Goal: Task Accomplishment & Management: Complete application form

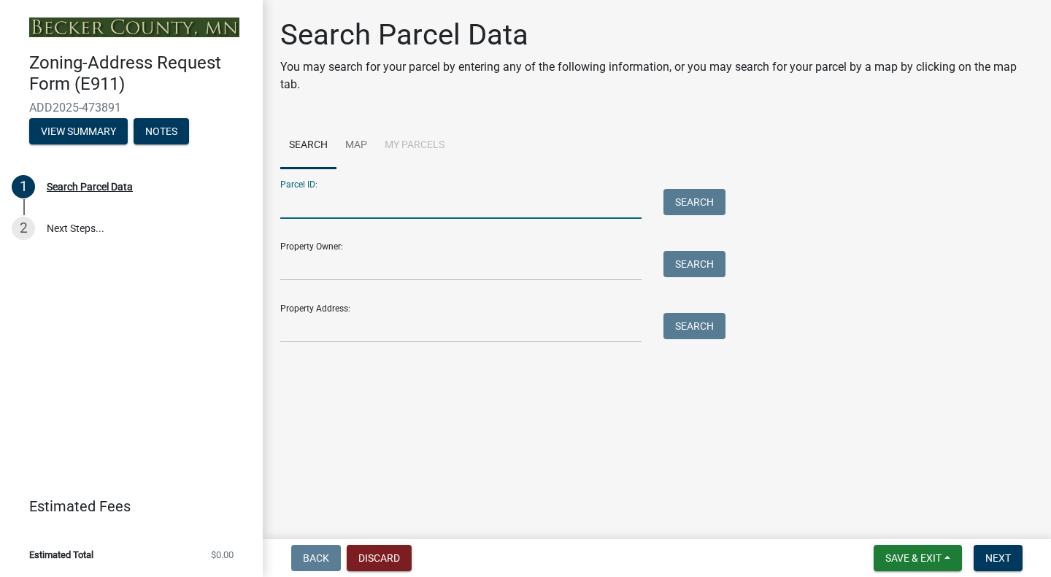
click at [368, 199] on input "Parcel ID:" at bounding box center [460, 204] width 361 height 30
type input "227066002"
click at [687, 203] on button "Search" at bounding box center [694, 202] width 62 height 26
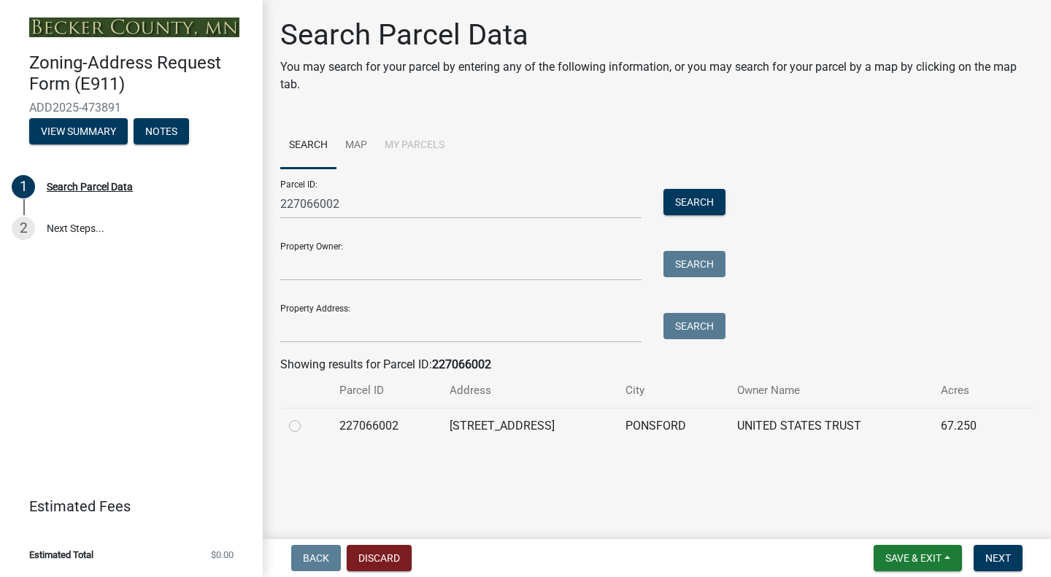
click at [306, 417] on label at bounding box center [306, 417] width 0 height 0
click at [306, 427] on input "radio" at bounding box center [310, 421] width 9 height 9
radio input "true"
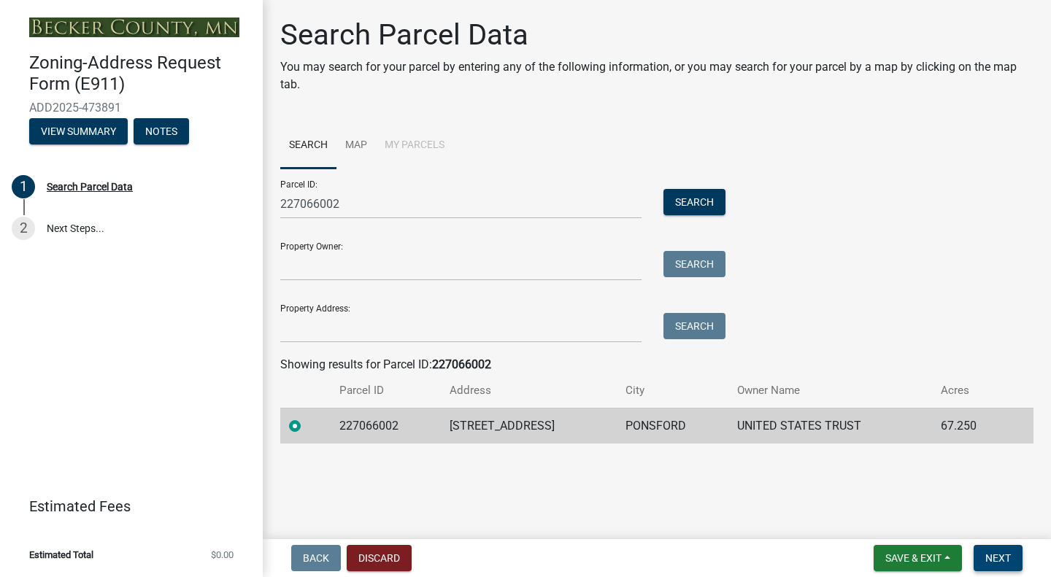
click at [1009, 554] on span "Next" at bounding box center [998, 558] width 26 height 12
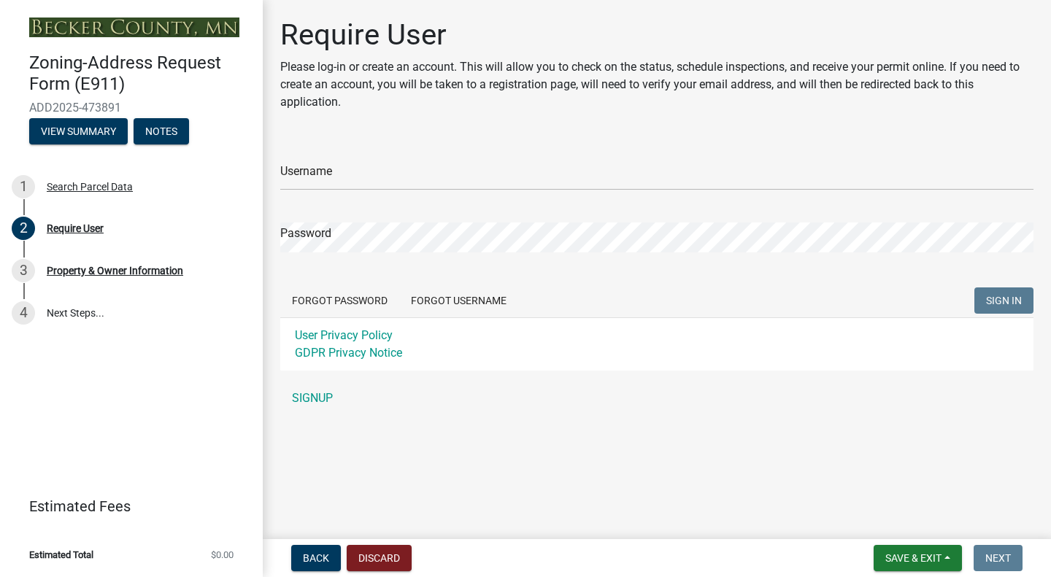
click at [333, 390] on link "SIGNUP" at bounding box center [656, 398] width 753 height 29
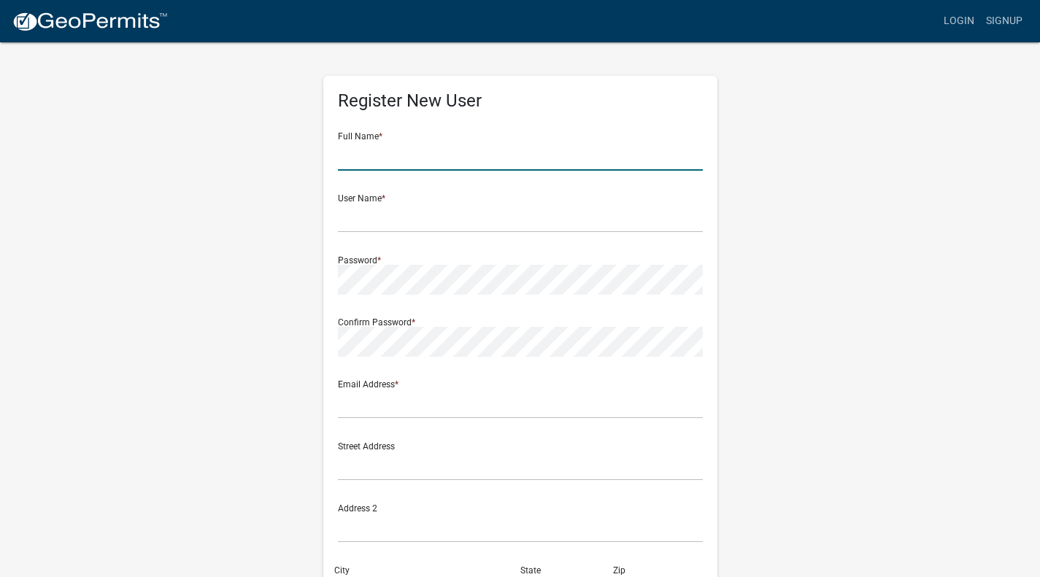
click at [455, 156] on input "text" at bounding box center [520, 156] width 365 height 30
type input "[PERSON_NAME]"
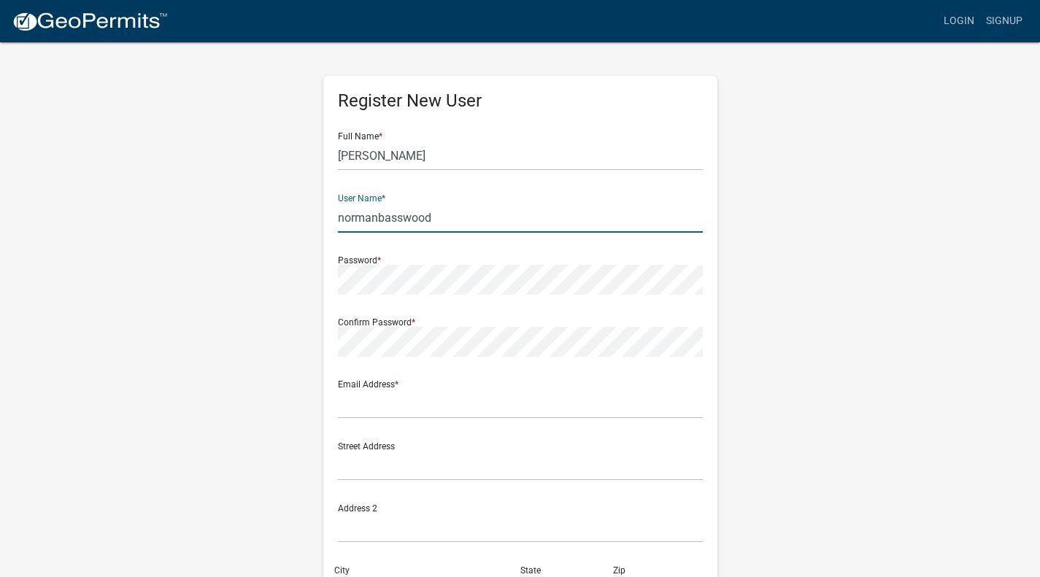
type input "normanbasswood"
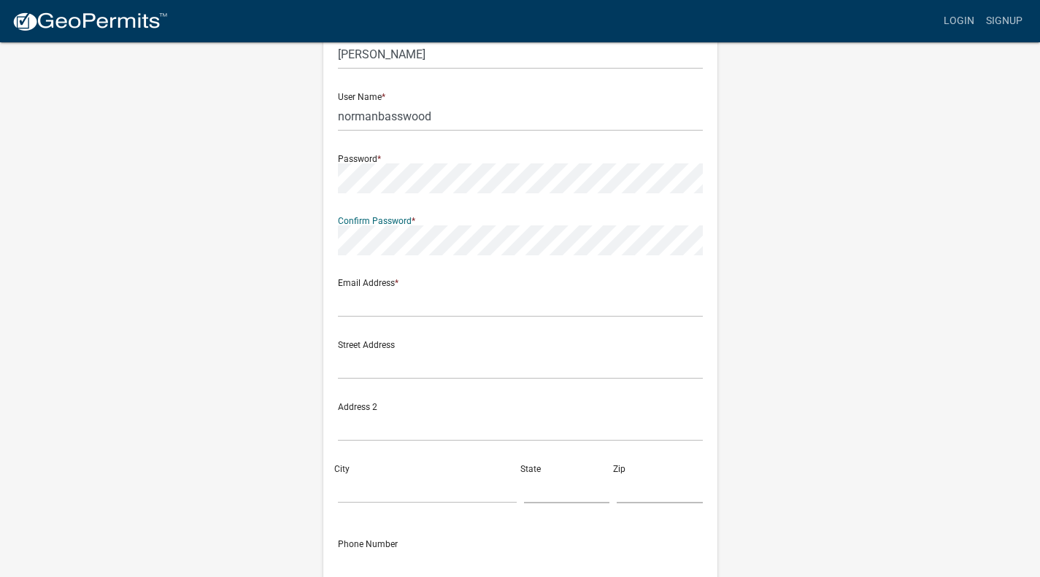
scroll to position [102, 0]
click at [414, 311] on input "text" at bounding box center [520, 302] width 365 height 30
type input "[EMAIL_ADDRESS][DOMAIN_NAME]"
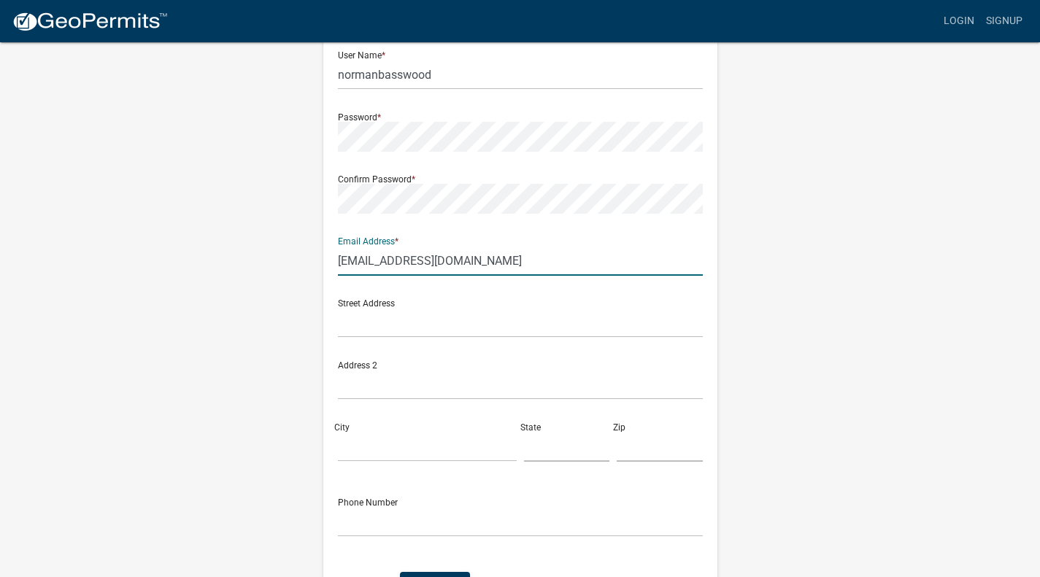
scroll to position [163, 0]
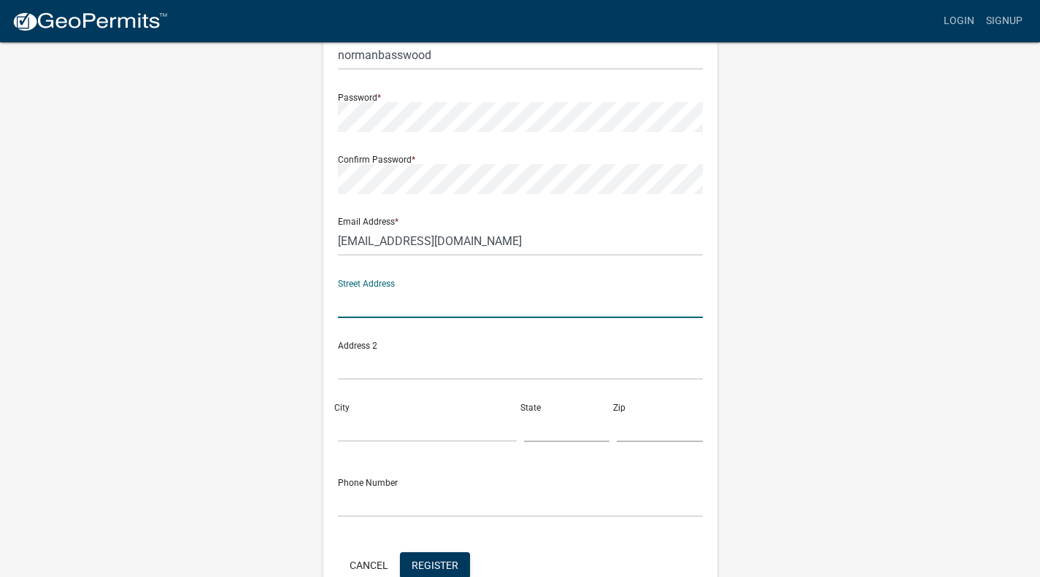
click at [424, 305] on input "text" at bounding box center [520, 303] width 365 height 30
type input "[STREET_ADDRESS]"
click at [385, 442] on div "Street Address [GEOGRAPHIC_DATA] Address 2 City State Zip" at bounding box center [520, 361] width 372 height 186
click at [387, 437] on input "City" at bounding box center [427, 427] width 179 height 30
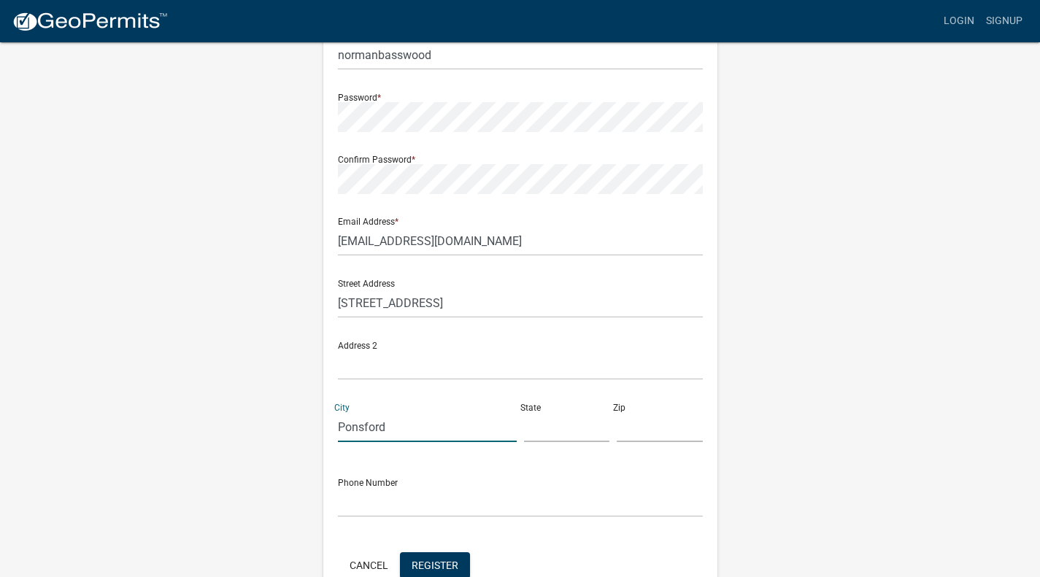
type input "Ponsford"
type input "MN"
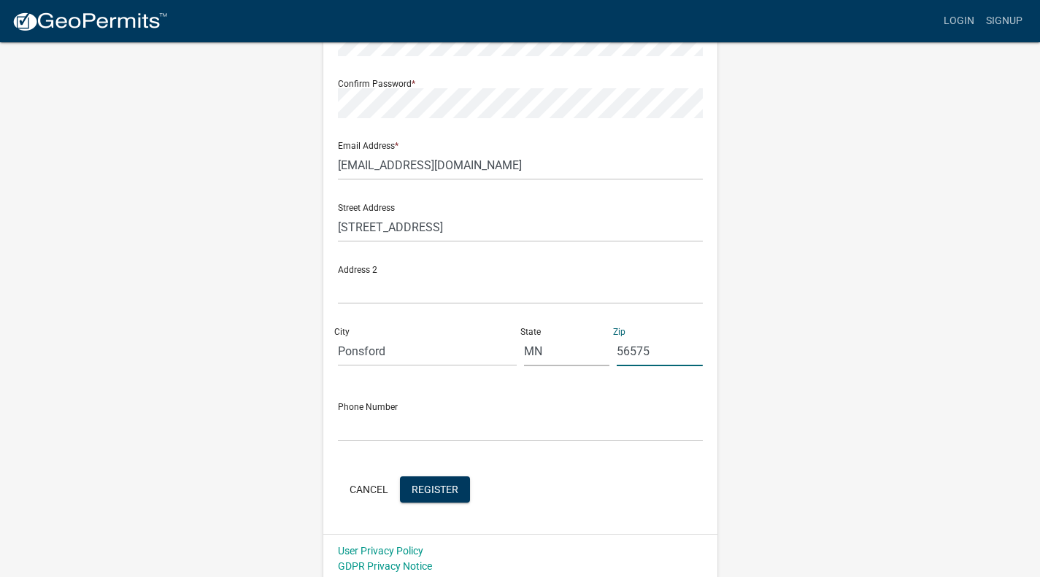
scroll to position [244, 0]
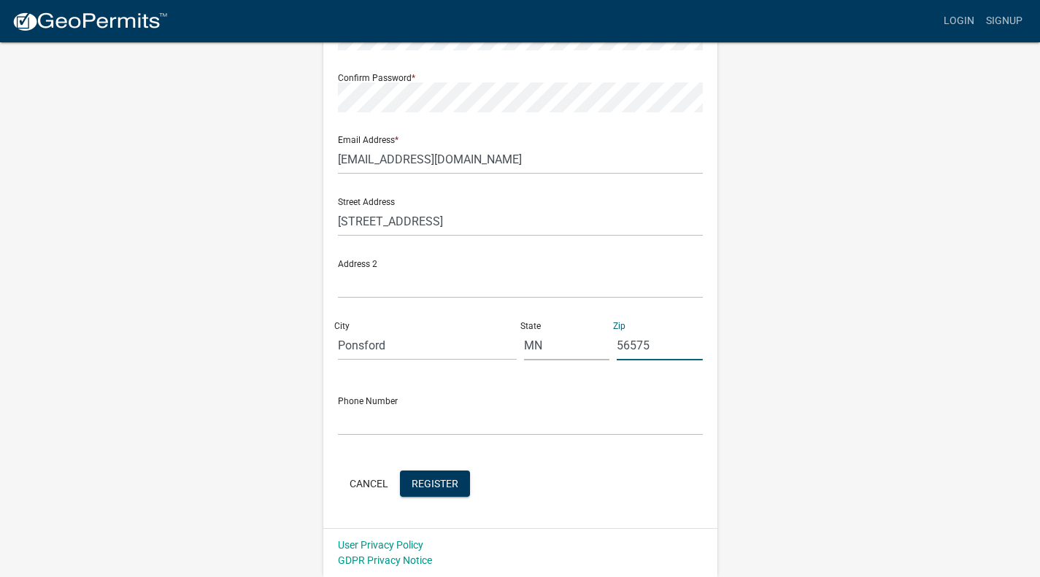
type input "56575"
click at [401, 427] on input "text" at bounding box center [520, 421] width 365 height 30
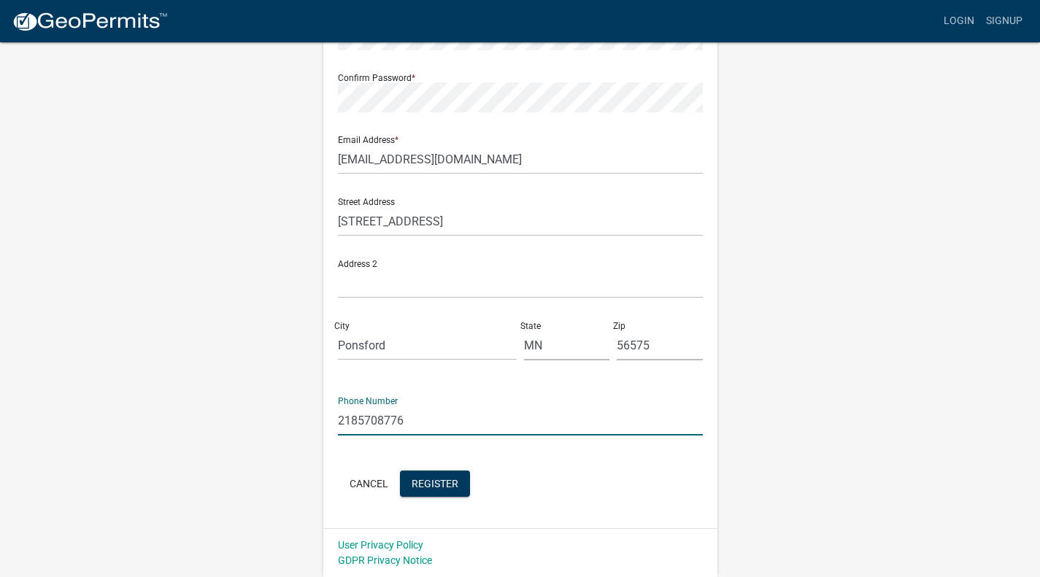
type input "2185708776"
click at [443, 479] on span "Register" at bounding box center [435, 483] width 47 height 12
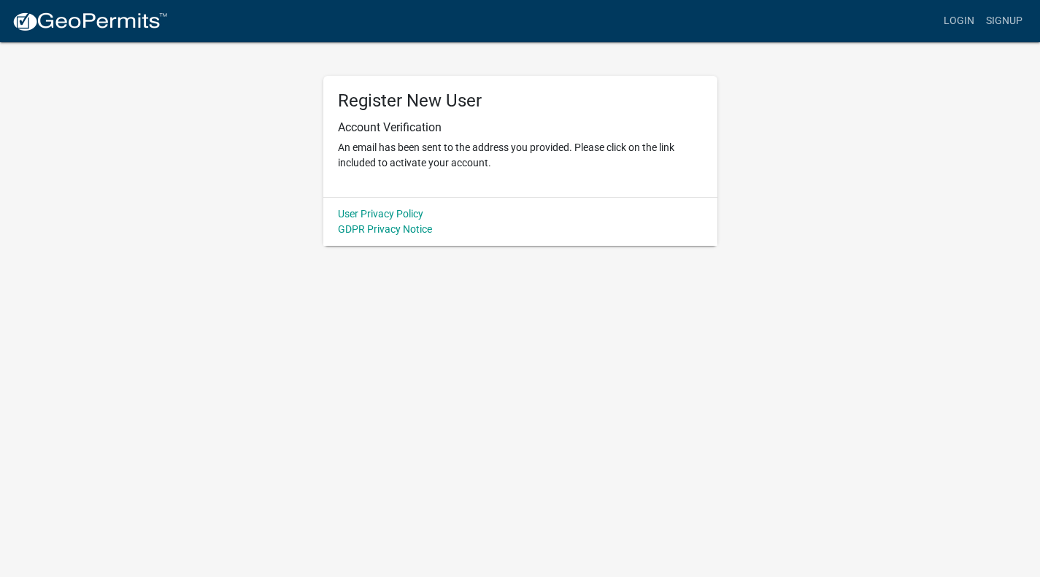
scroll to position [0, 0]
click at [717, 406] on body "Internet Explorer does NOT work with GeoPermits. Get a new browser for more sec…" at bounding box center [525, 288] width 1051 height 577
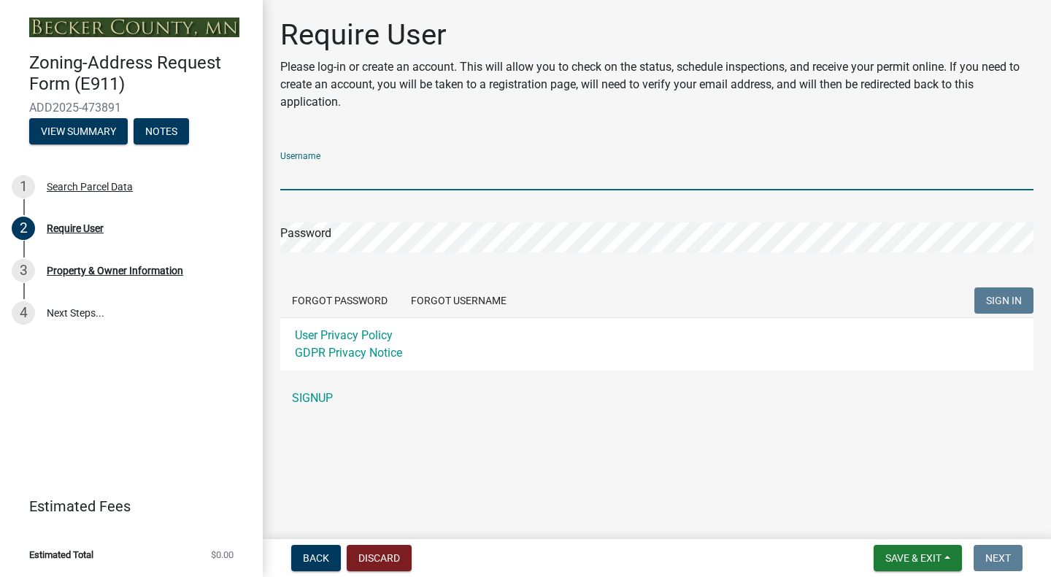
click at [452, 163] on input "Username" at bounding box center [656, 176] width 753 height 30
type input "normanbasswood"
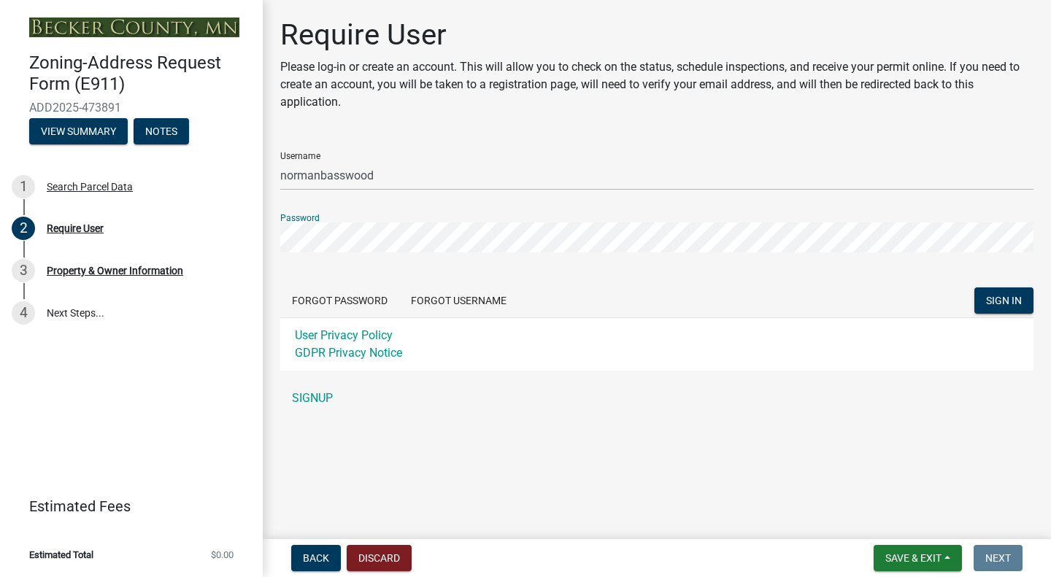
click at [987, 287] on form "Username normanbasswood Password Forgot Password Forgot Username SIGN IN User P…" at bounding box center [656, 255] width 753 height 231
click at [991, 294] on button "SIGN IN" at bounding box center [1003, 300] width 59 height 26
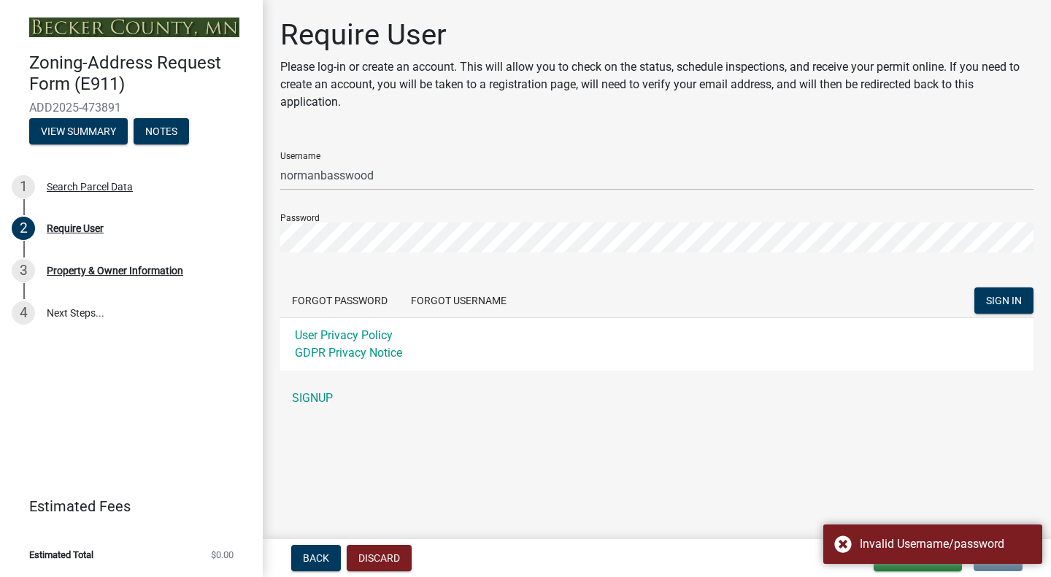
click at [317, 393] on link "SIGNUP" at bounding box center [656, 398] width 753 height 29
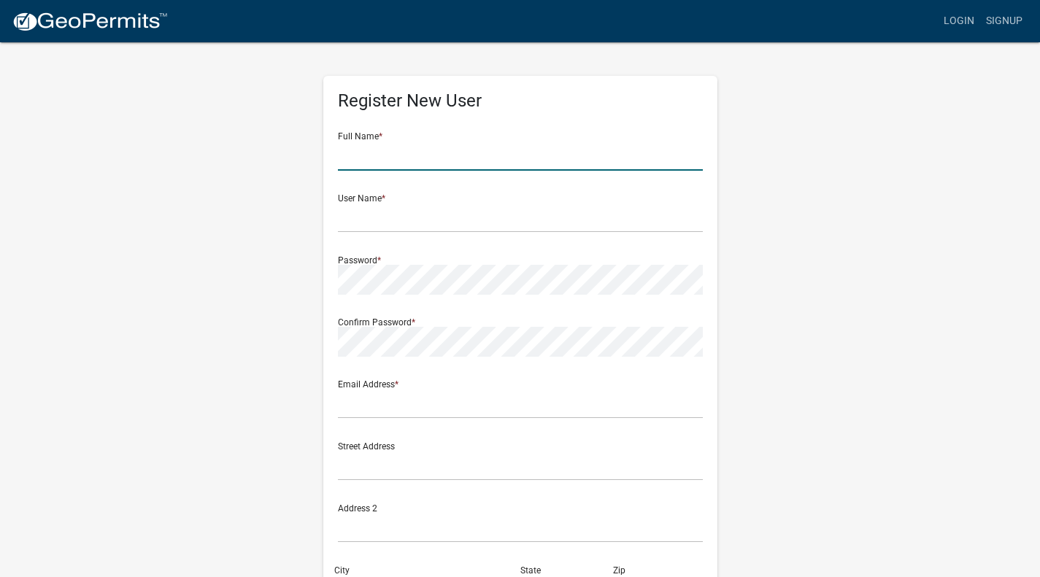
click at [514, 151] on input "text" at bounding box center [520, 156] width 365 height 30
type input "[PERSON_NAME]"
click at [449, 227] on input "text" at bounding box center [520, 218] width 365 height 30
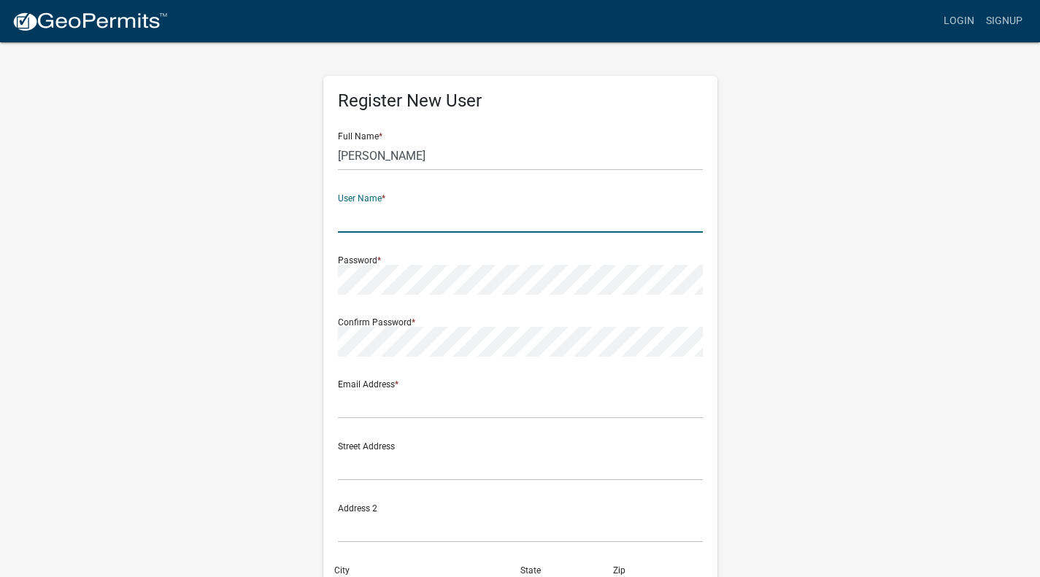
type input "normanbasswood"
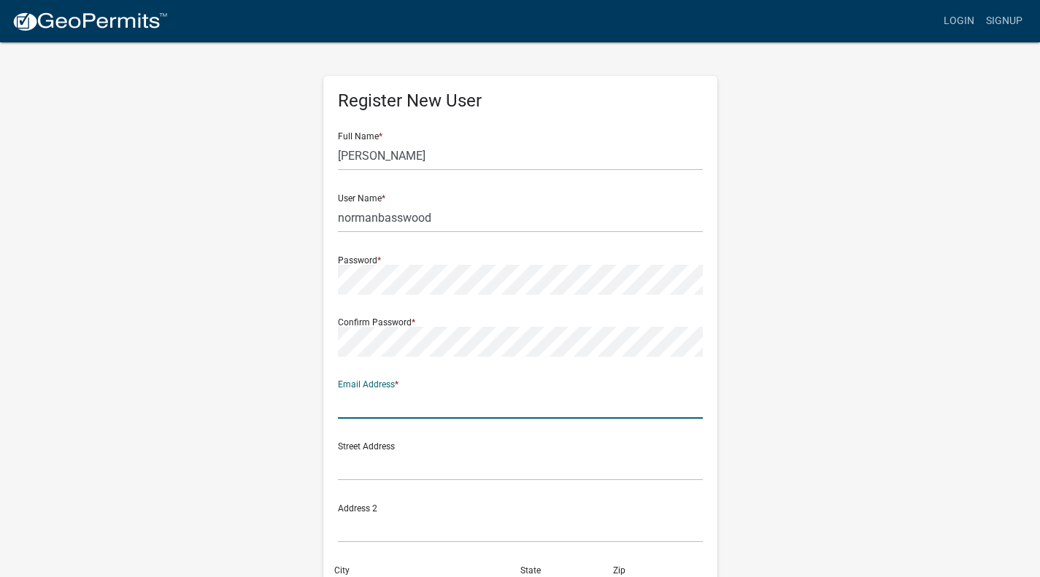
click at [394, 396] on input "text" at bounding box center [520, 404] width 365 height 30
type input "[EMAIL_ADDRESS][DOMAIN_NAME]"
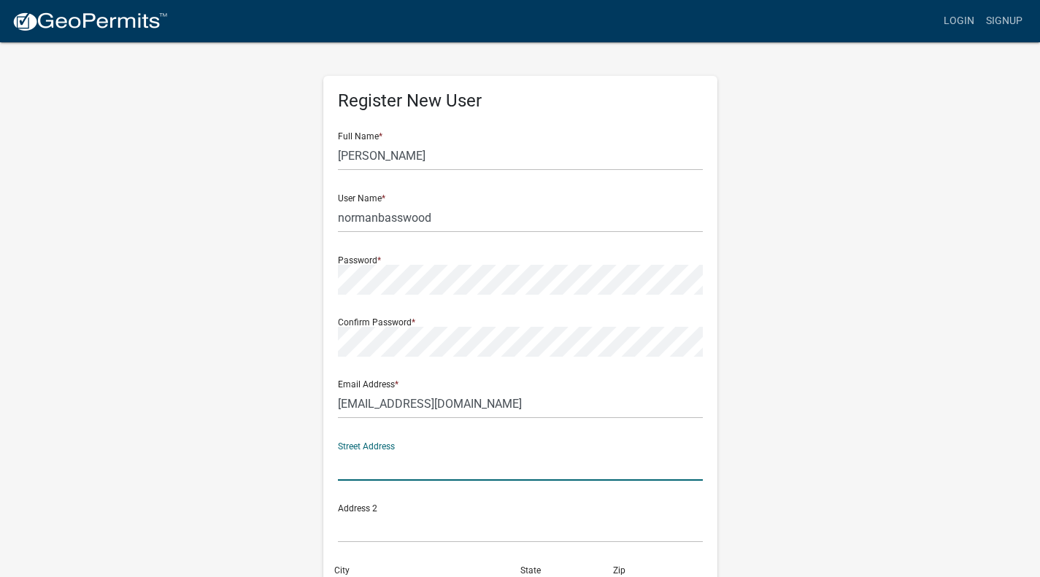
click at [459, 465] on input "text" at bounding box center [520, 466] width 365 height 30
type input "[STREET_ADDRESS]"
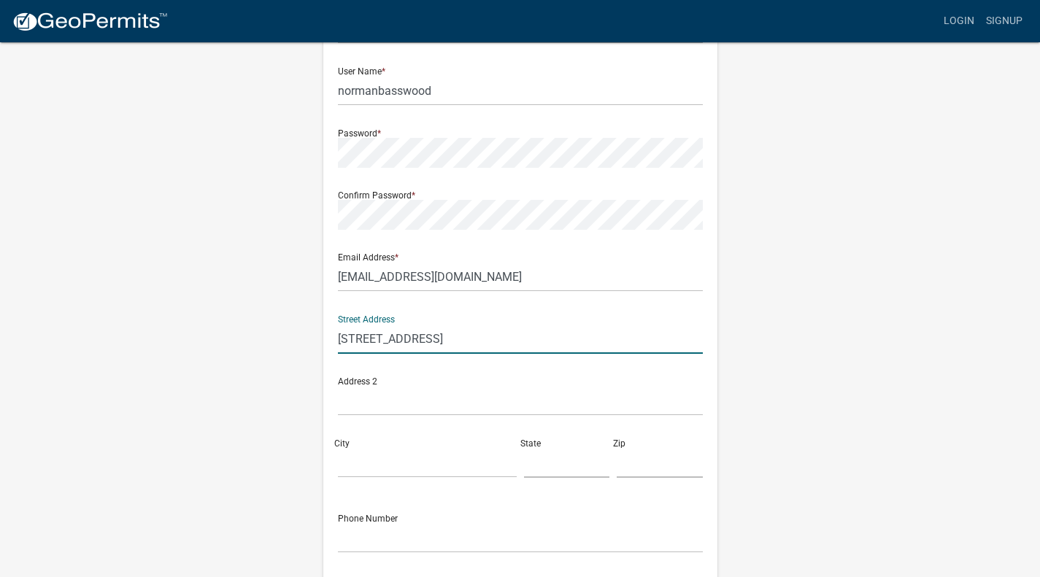
scroll to position [128, 0]
click at [430, 466] on input "City" at bounding box center [427, 462] width 179 height 30
type input "Ponsford"
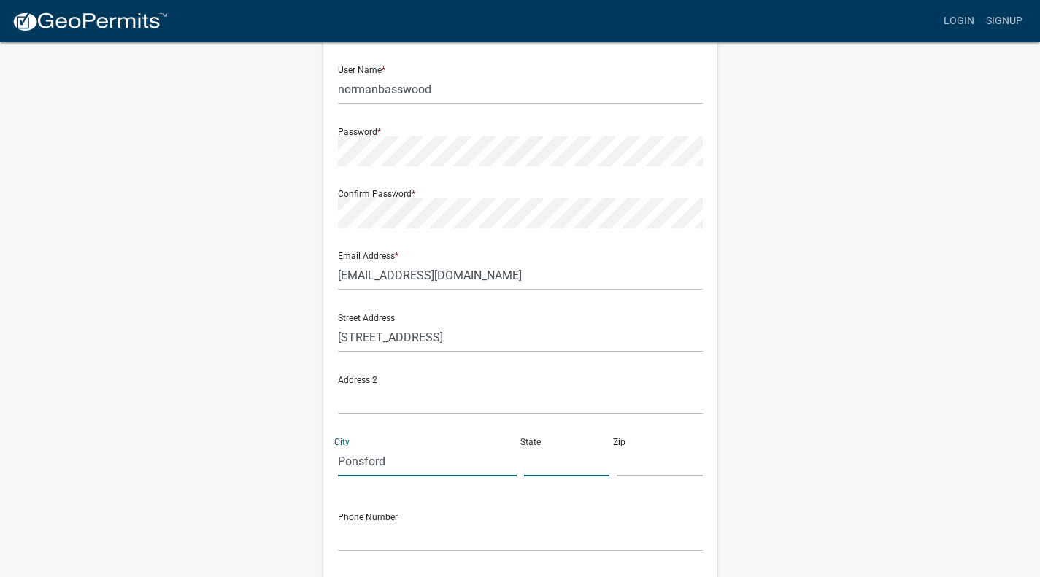
click at [559, 468] on input "text" at bounding box center [567, 462] width 86 height 30
type input "MN"
click at [627, 453] on input "text" at bounding box center [660, 462] width 86 height 30
type input "56575"
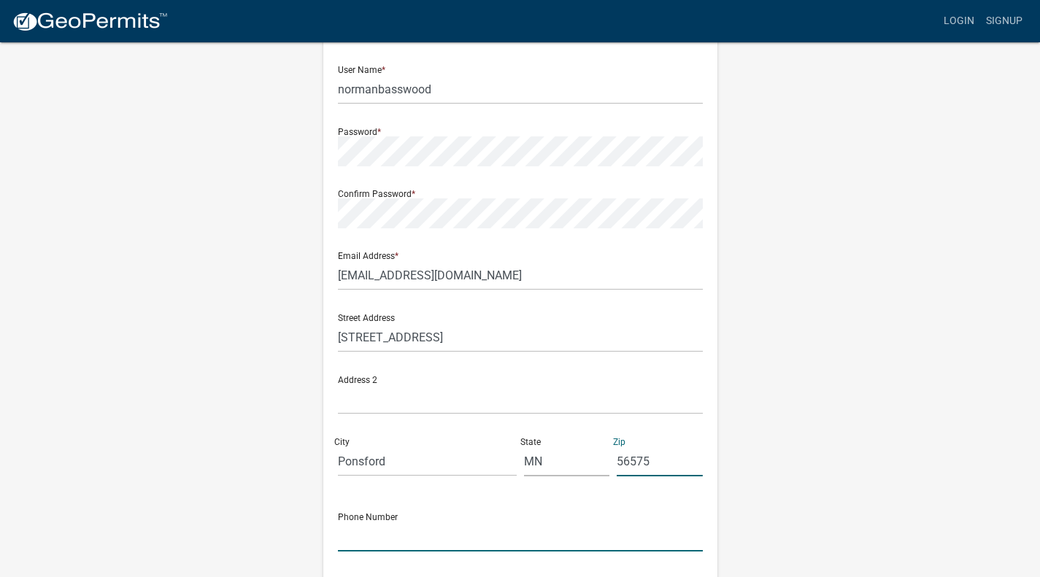
click at [480, 549] on input "text" at bounding box center [520, 537] width 365 height 30
type input "2185708776"
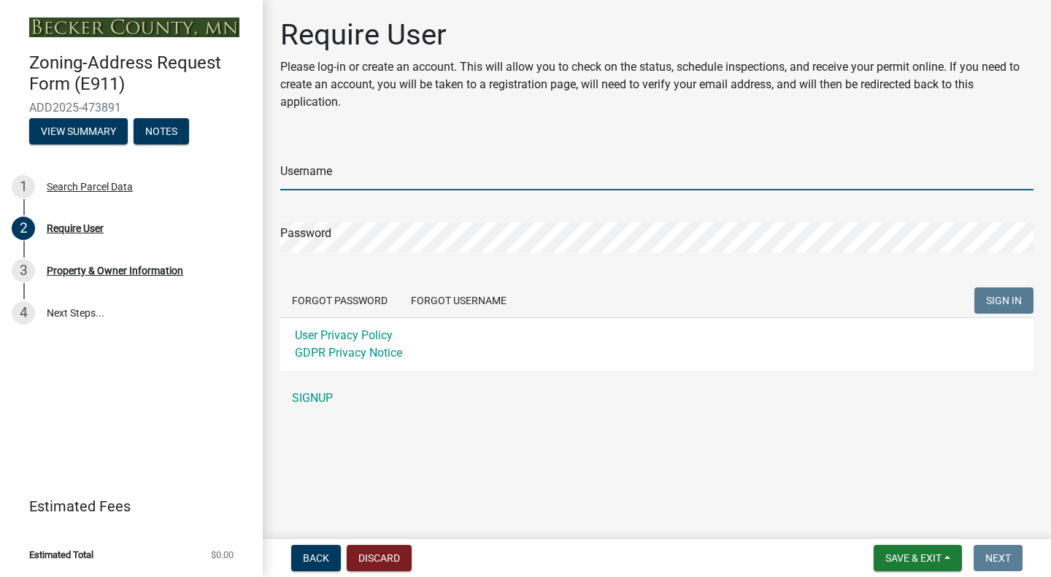
click at [338, 171] on input "Username" at bounding box center [656, 176] width 753 height 30
type input "normanbasswood"
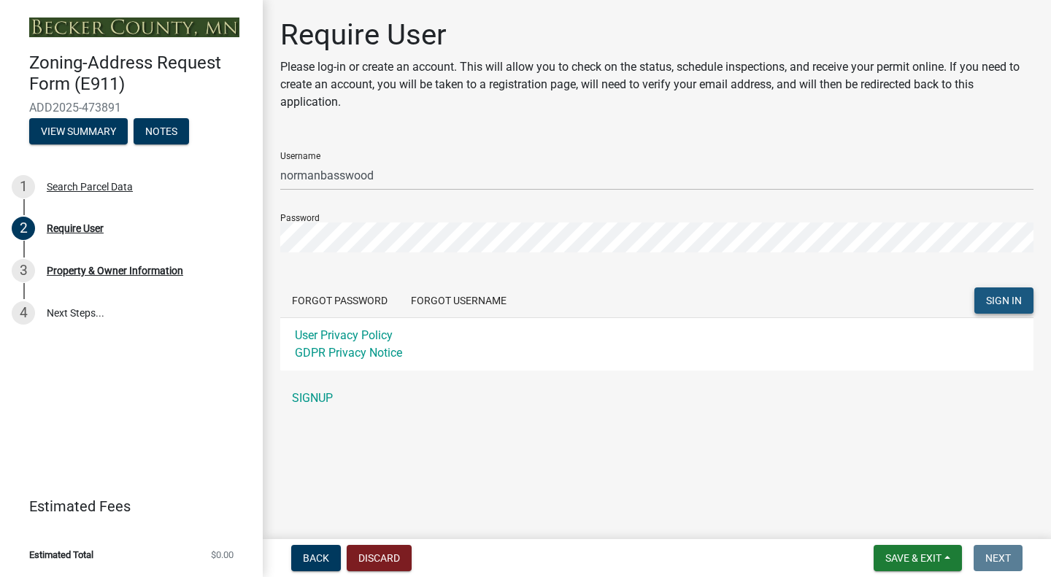
click at [985, 296] on button "SIGN IN" at bounding box center [1003, 300] width 59 height 26
click at [1011, 307] on button "SIGN IN" at bounding box center [1003, 300] width 59 height 26
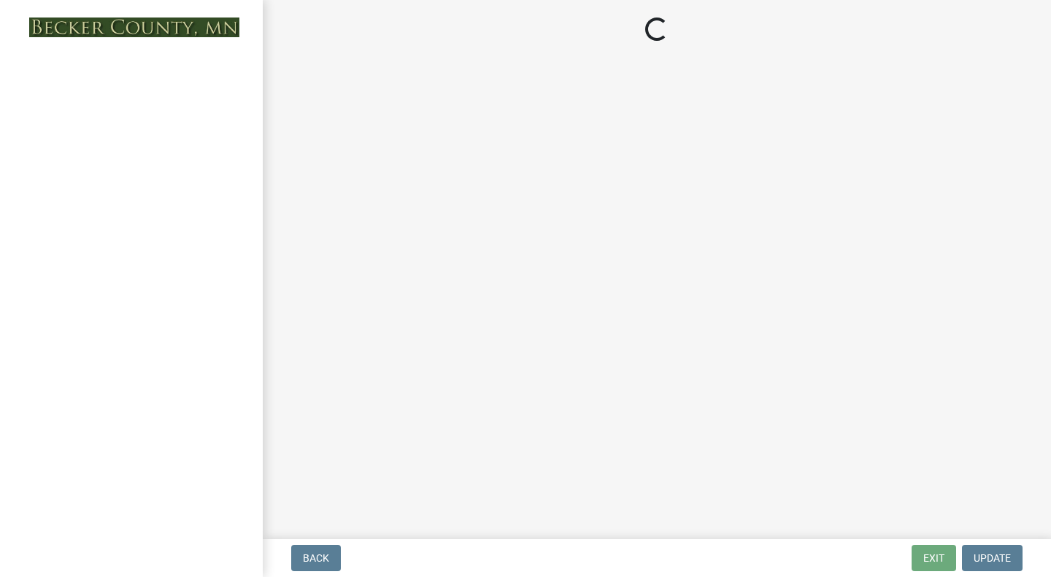
select select "b6be4feb-1a00-4901-be5e-2fde98d6c60d"
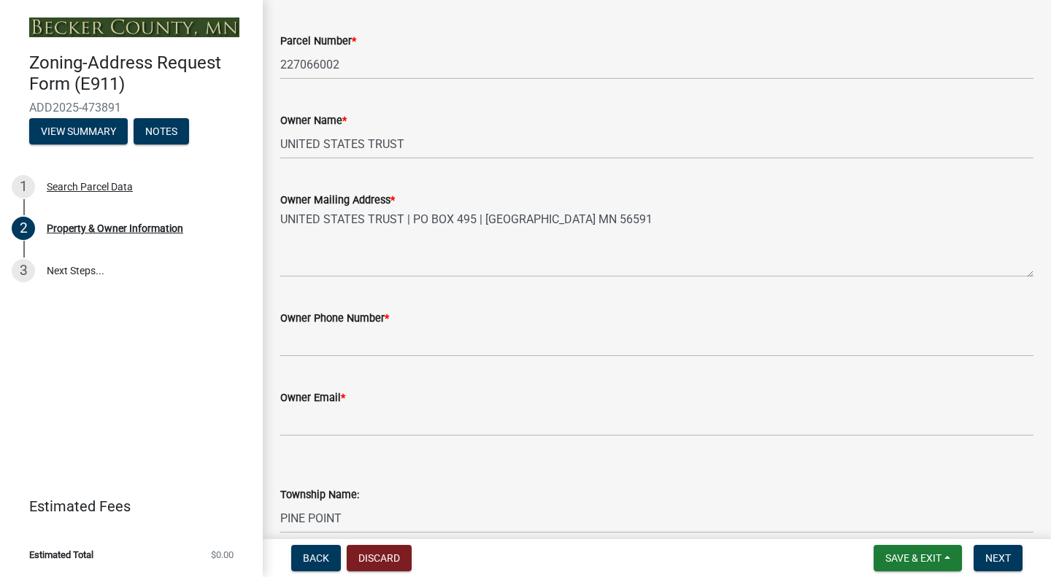
scroll to position [110, 0]
click at [422, 263] on textarea "UNITED STATES TRUST | PO BOX 495 | [GEOGRAPHIC_DATA] MN 56591" at bounding box center [656, 243] width 753 height 69
click at [470, 219] on textarea "UNITED STATES TRUST | PO BOX 495 | WHITE EARTH MN 56591" at bounding box center [656, 243] width 753 height 69
click at [474, 220] on textarea "UNITED STATES TRUST | PO BOX 495 | WHITE EARTH MN 56591" at bounding box center [656, 243] width 753 height 69
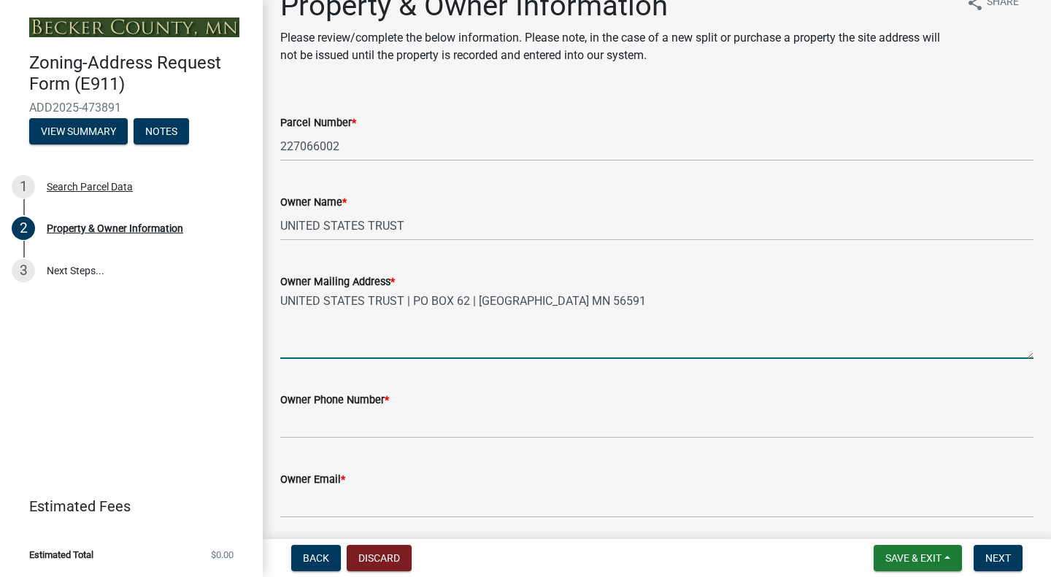
scroll to position [31, 0]
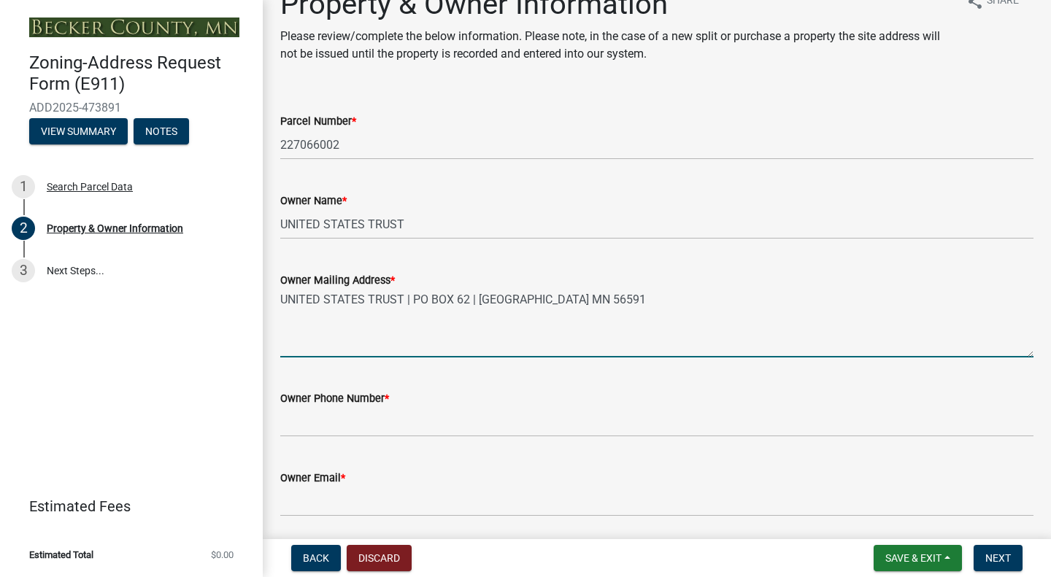
type textarea "UNITED STATES TRUST | PO BOX 62 | WHITE EARTH MN 56591"
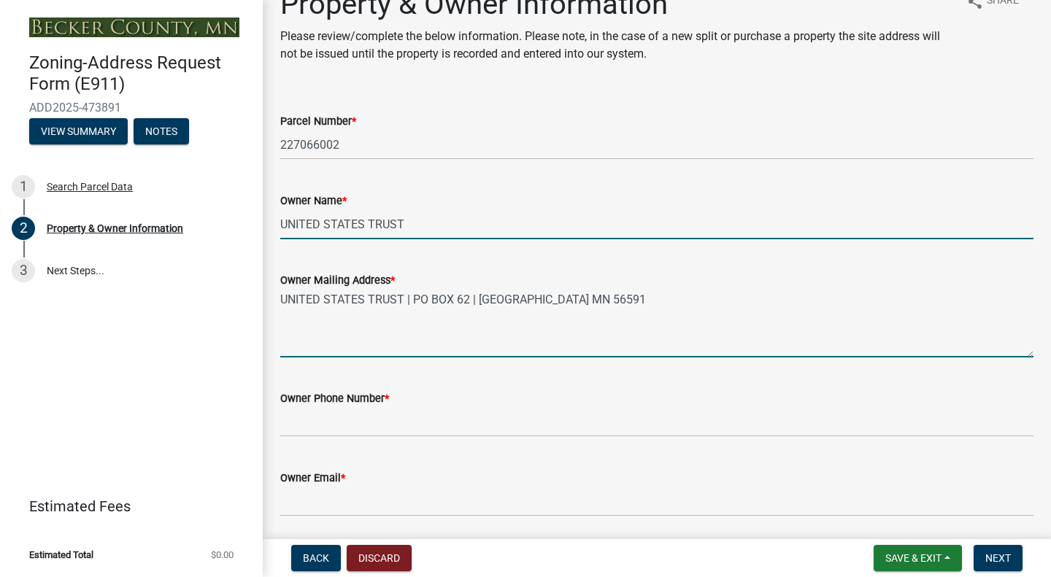
click at [433, 228] on input "UNITED STATES TRUST" at bounding box center [656, 224] width 753 height 30
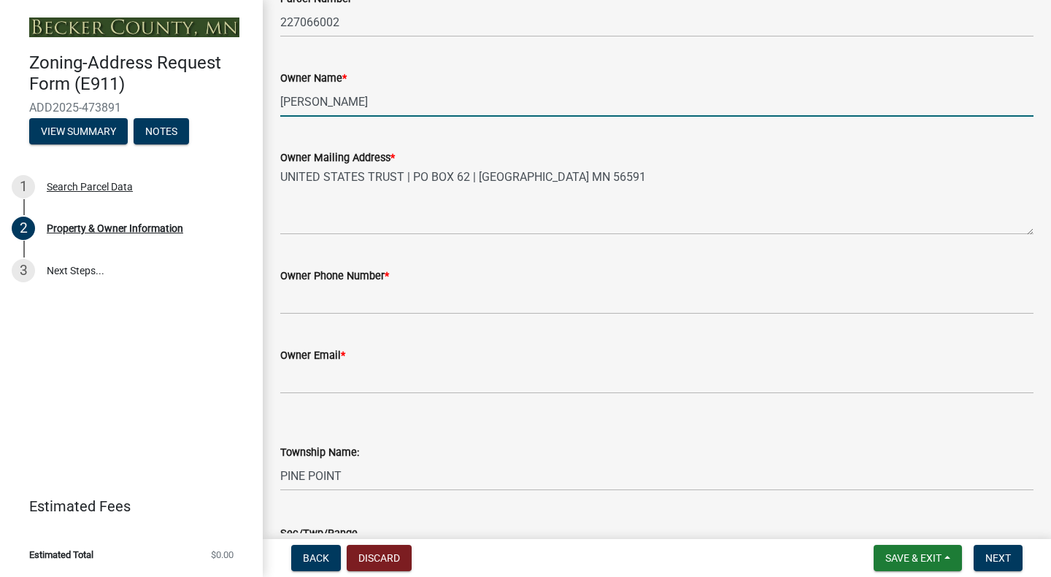
scroll to position [154, 0]
type input "[PERSON_NAME]"
click at [606, 177] on textarea "UNITED STATES TRUST | PO BOX 62 | WHITE EARTH MN 56591" at bounding box center [656, 200] width 753 height 69
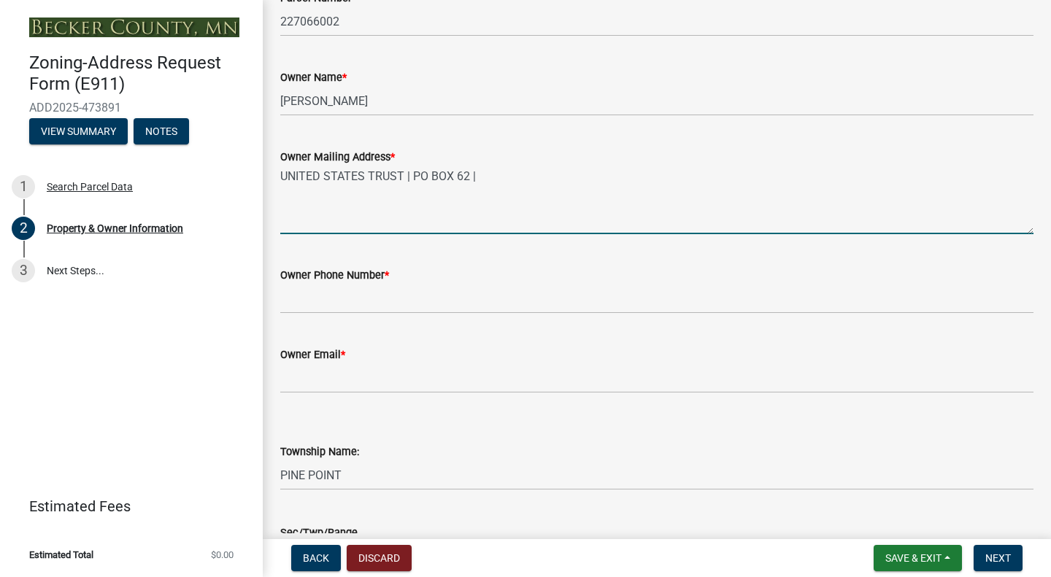
click at [563, 224] on textarea "UNITED STATES TRUST | PO BOX 62 |" at bounding box center [656, 200] width 753 height 69
drag, startPoint x: 412, startPoint y: 180, endPoint x: 271, endPoint y: 192, distance: 141.3
click at [271, 192] on div "Owner Mailing Address * UNITED STATES TRUST | PO BOX 62 | Ponsford, MN 56575" at bounding box center [656, 181] width 775 height 107
click at [344, 179] on textarea "PO BOX 62 | Ponsford, MN 56575" at bounding box center [656, 200] width 753 height 69
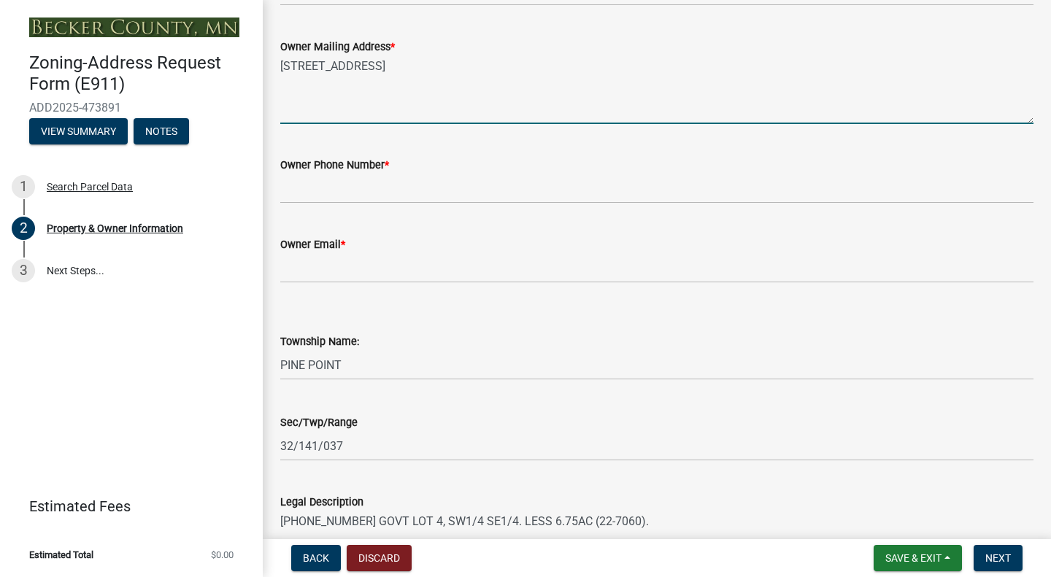
scroll to position [264, 0]
type textarea "PO BOX 62 Ponsford, MN 56575"
click at [435, 185] on input "Owner Phone Number *" at bounding box center [656, 189] width 753 height 30
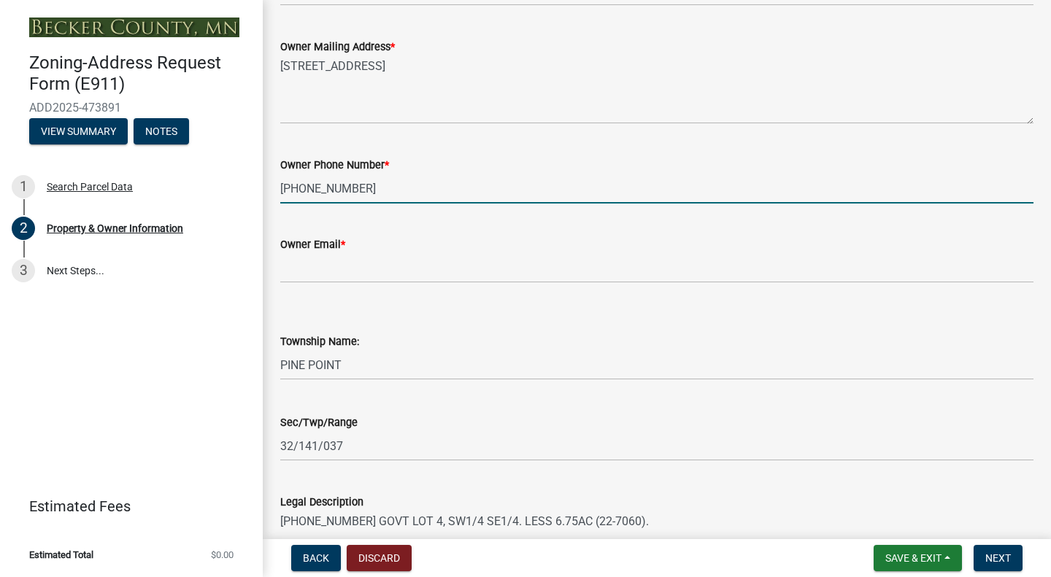
type input "218-570-8776"
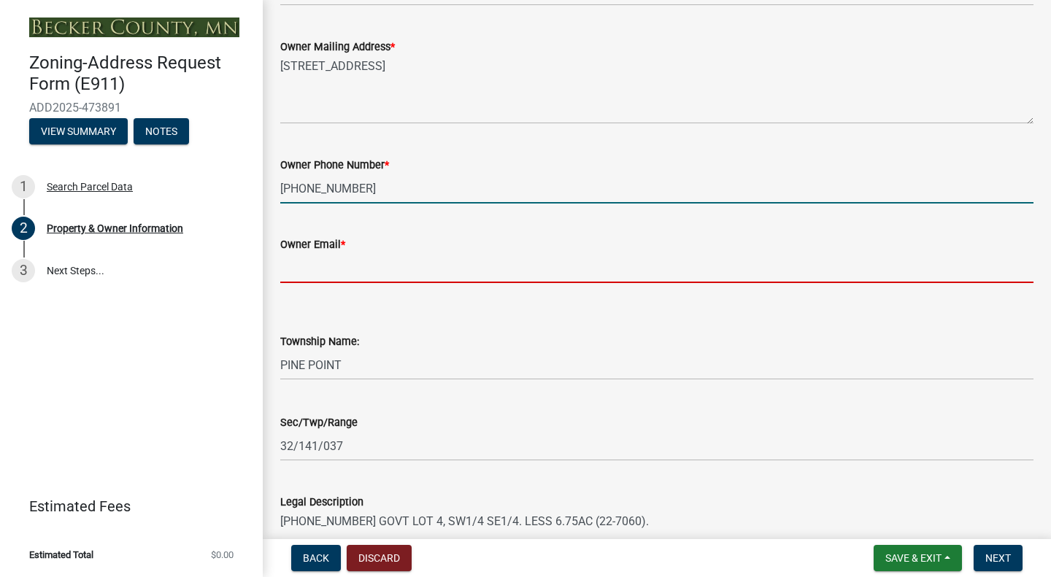
click at [395, 264] on input "Owner Email *" at bounding box center [656, 268] width 753 height 30
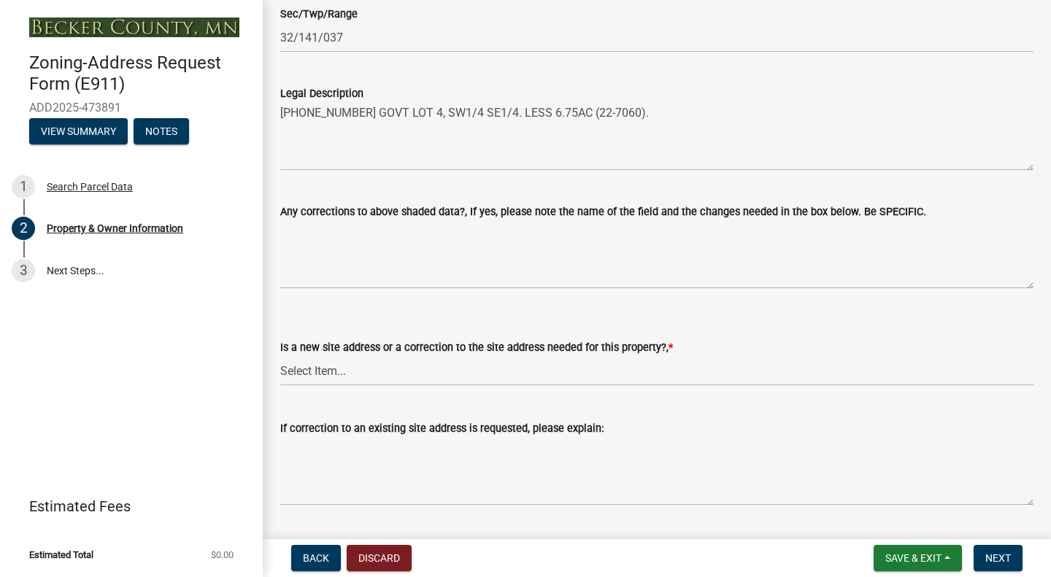
scroll to position [673, 0]
type input "[EMAIL_ADDRESS][DOMAIN_NAME]"
click at [420, 282] on textarea "Any corrections to above shaded data?, If yes, please note the name of the fiel…" at bounding box center [656, 254] width 753 height 69
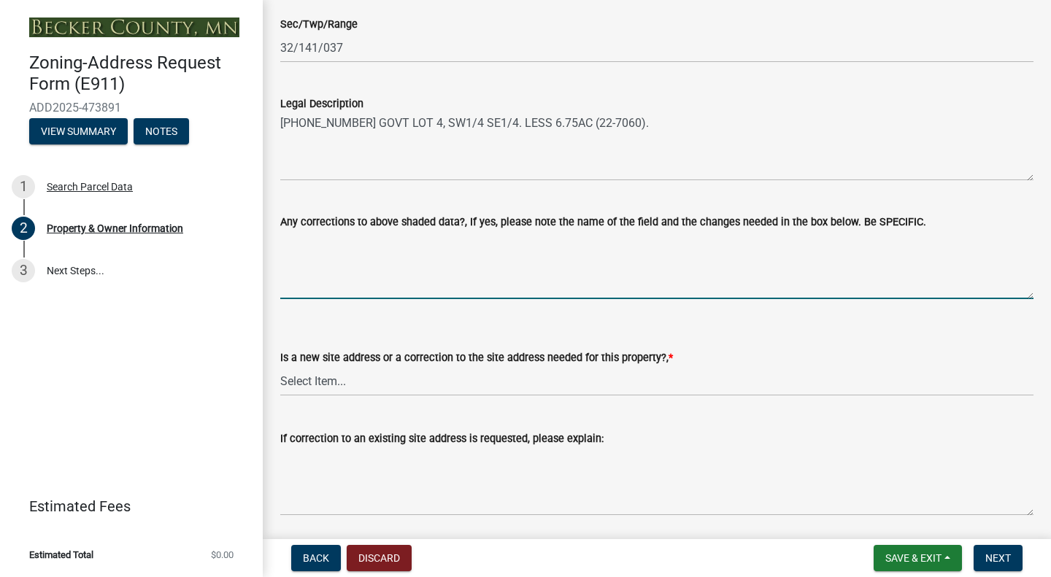
scroll to position [667, 0]
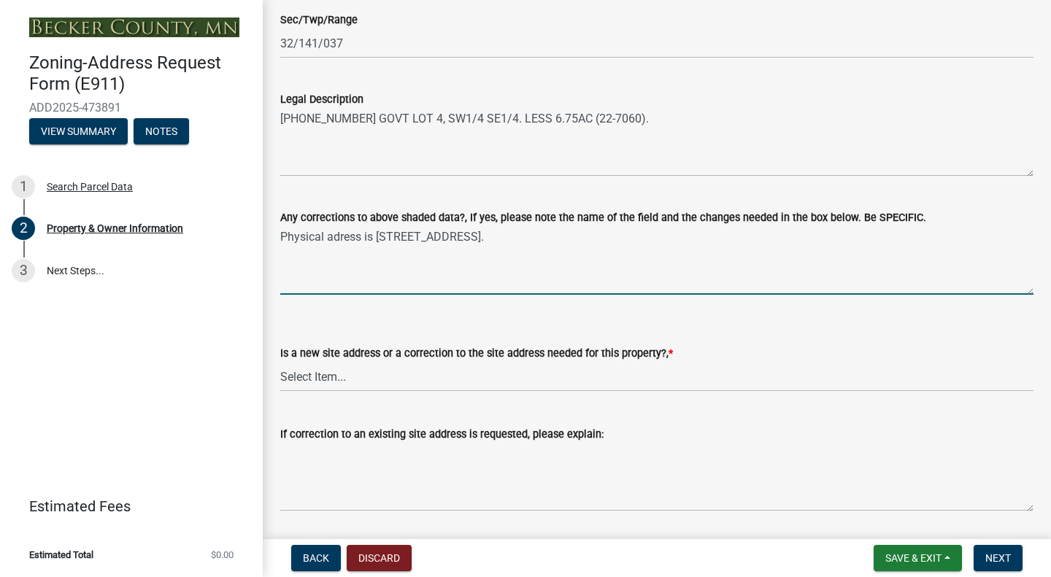
click at [339, 237] on textarea "Physical adress is 48240 Powwow Highway, Ponsford, MN 56575." at bounding box center [656, 260] width 753 height 69
click at [656, 237] on textarea "Physical address is 48240 Powwow Highway, Ponsford, MN 56575." at bounding box center [656, 260] width 753 height 69
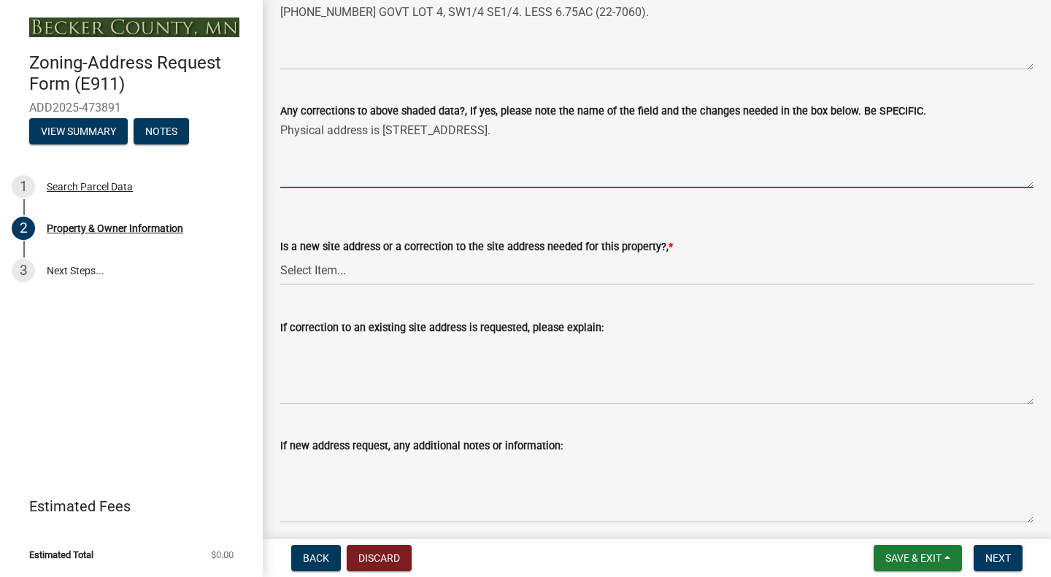
scroll to position [777, 0]
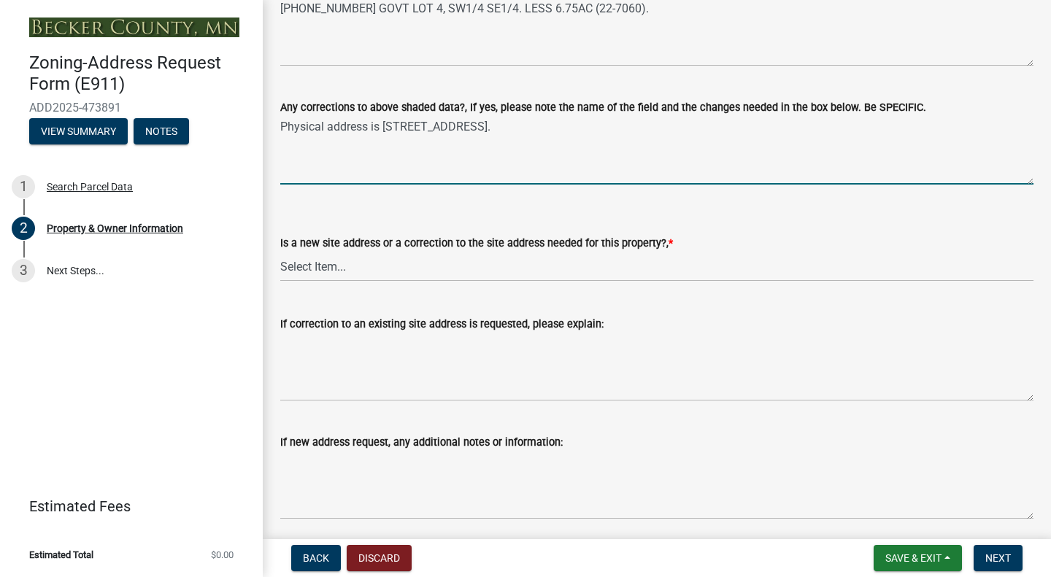
type textarea "Physical address is 48240 Powwow Highway, Ponsford, MN 56575."
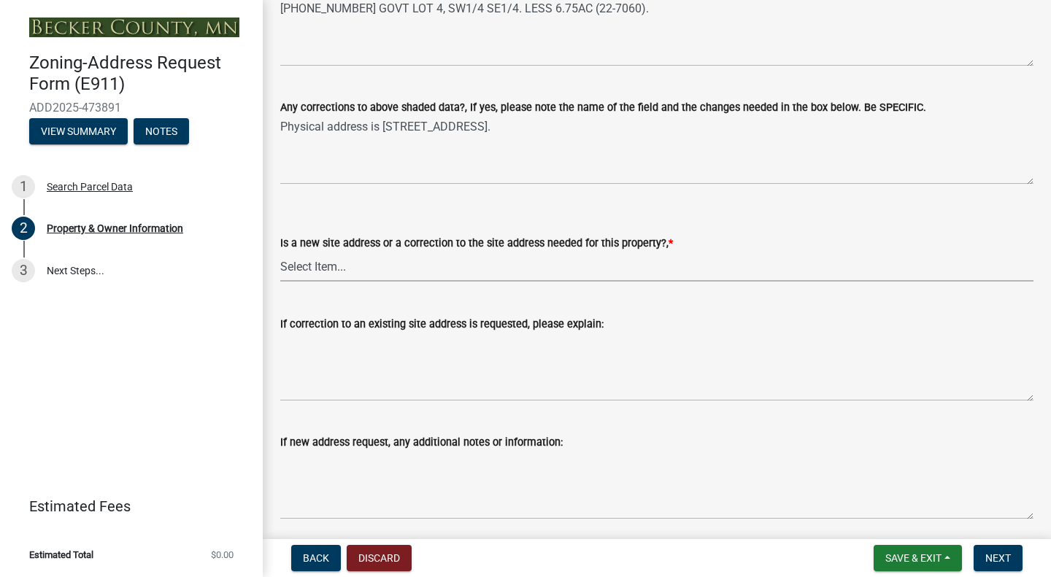
click at [545, 267] on select "Select Item... New Site Address Needed Correction to Site Address Needed I alre…" at bounding box center [656, 267] width 753 height 30
click at [280, 252] on select "Select Item... New Site Address Needed Correction to Site Address Needed I alre…" at bounding box center [656, 267] width 753 height 30
click at [533, 283] on wm-data-entity-input "Is a new site address or a correction to the site address needed for this prope…" at bounding box center [656, 245] width 753 height 99
click at [532, 274] on select "Select Item... New Site Address Needed Correction to Site Address Needed I alre…" at bounding box center [656, 267] width 753 height 30
click at [280, 252] on select "Select Item... New Site Address Needed Correction to Site Address Needed I alre…" at bounding box center [656, 267] width 753 height 30
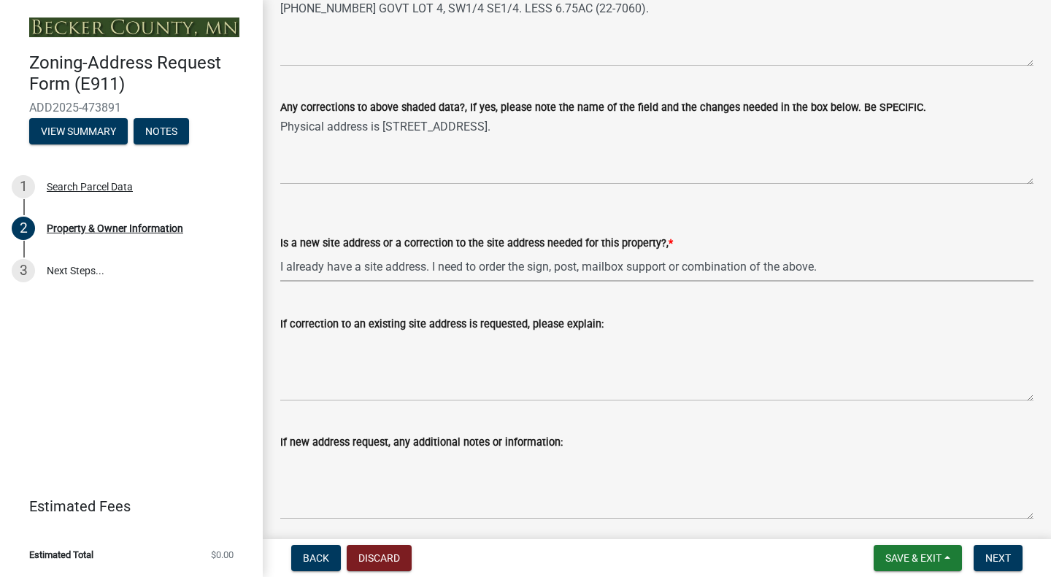
select select "9713d348-d2a0-499f-b5a4-c0ec60c22a78"
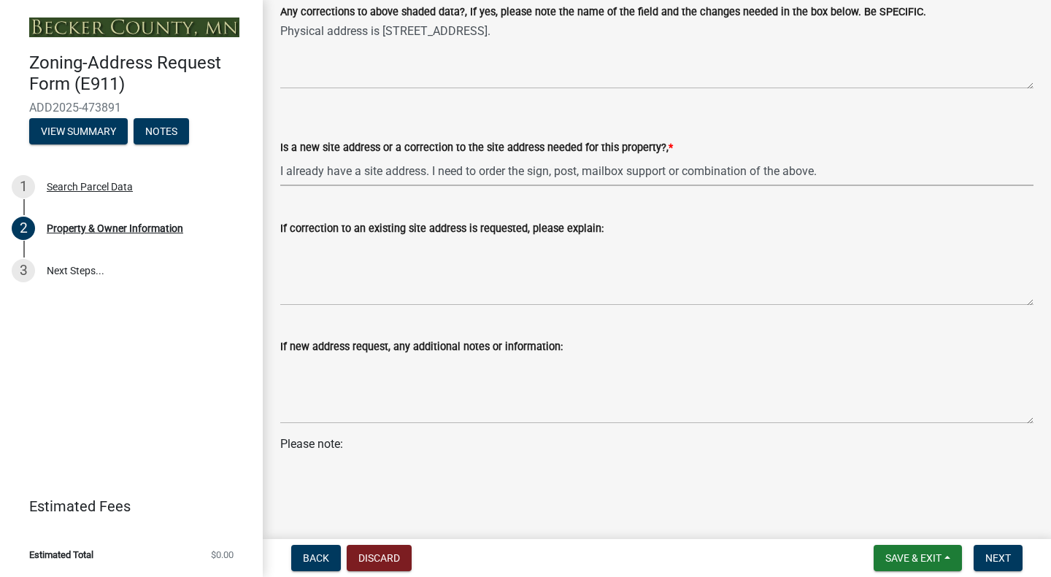
scroll to position [878, 0]
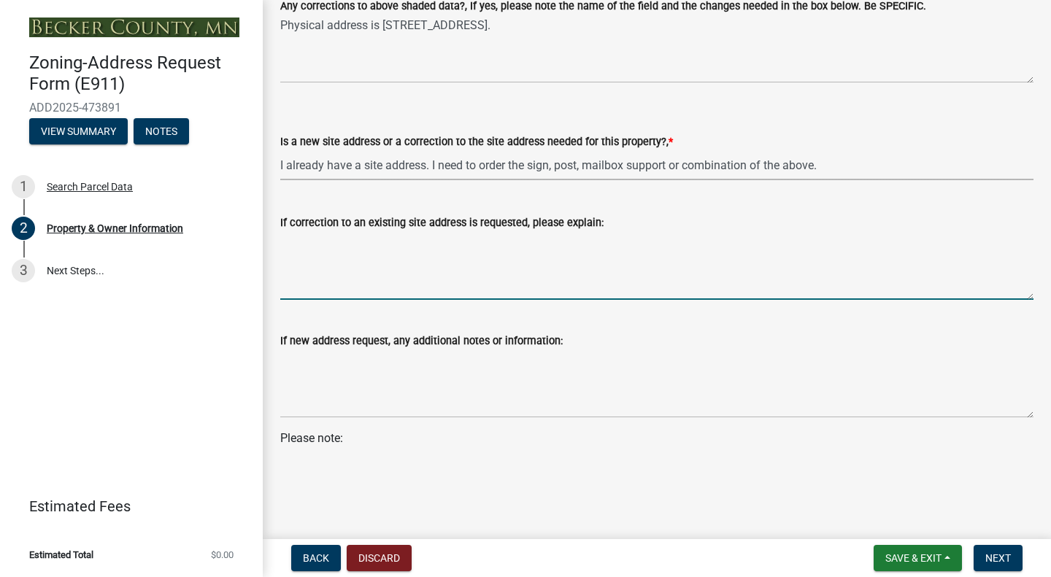
click at [541, 287] on textarea "If correction to an existing site address is requested, please explain:" at bounding box center [656, 265] width 753 height 69
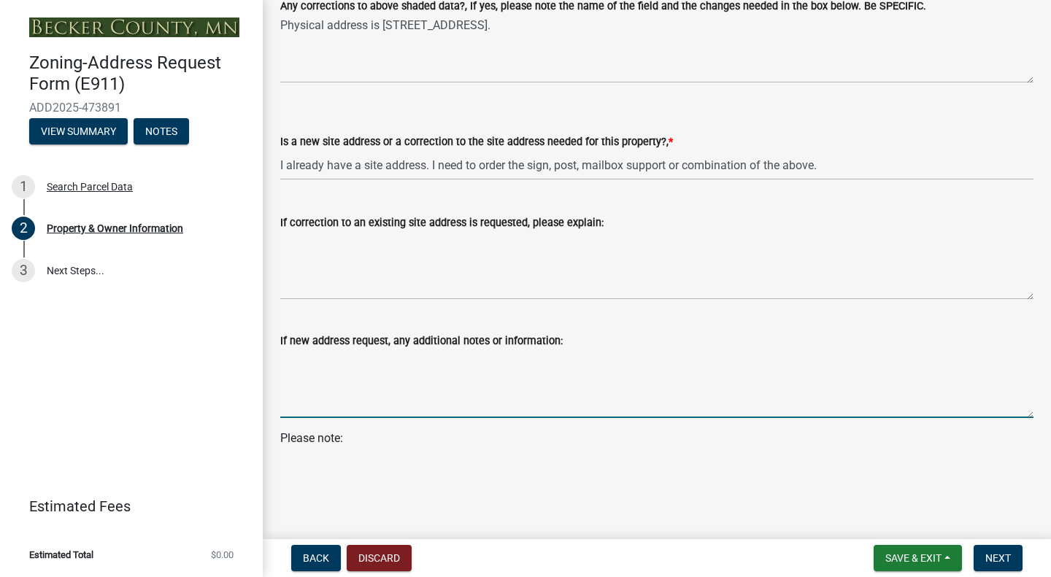
click at [517, 382] on textarea "If new address request, any additional notes or information:" at bounding box center [656, 383] width 753 height 69
click at [516, 435] on p "Please note:" at bounding box center [656, 447] width 753 height 35
click at [515, 376] on textarea "If new address request, any additional notes or information:" at bounding box center [656, 383] width 753 height 69
click at [352, 436] on p "Please note:" at bounding box center [656, 447] width 753 height 35
click at [320, 436] on p "Please note:" at bounding box center [656, 447] width 753 height 35
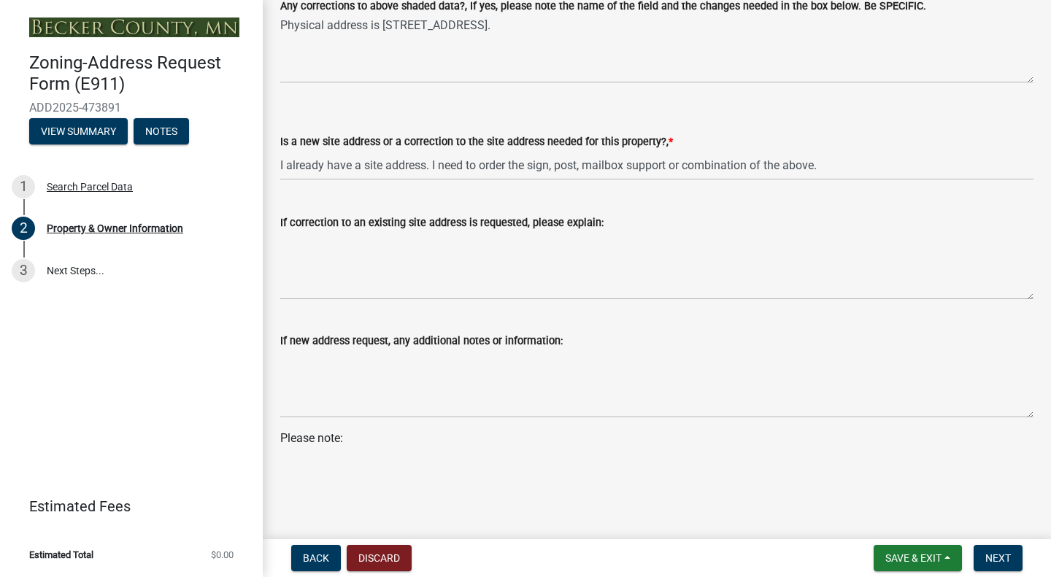
click at [590, 273] on textarea "If correction to an existing site address is requested, please explain:" at bounding box center [656, 265] width 753 height 69
click at [546, 28] on textarea "Physical address is 48240 Powwow Highway, Ponsford, MN 56575." at bounding box center [656, 49] width 753 height 69
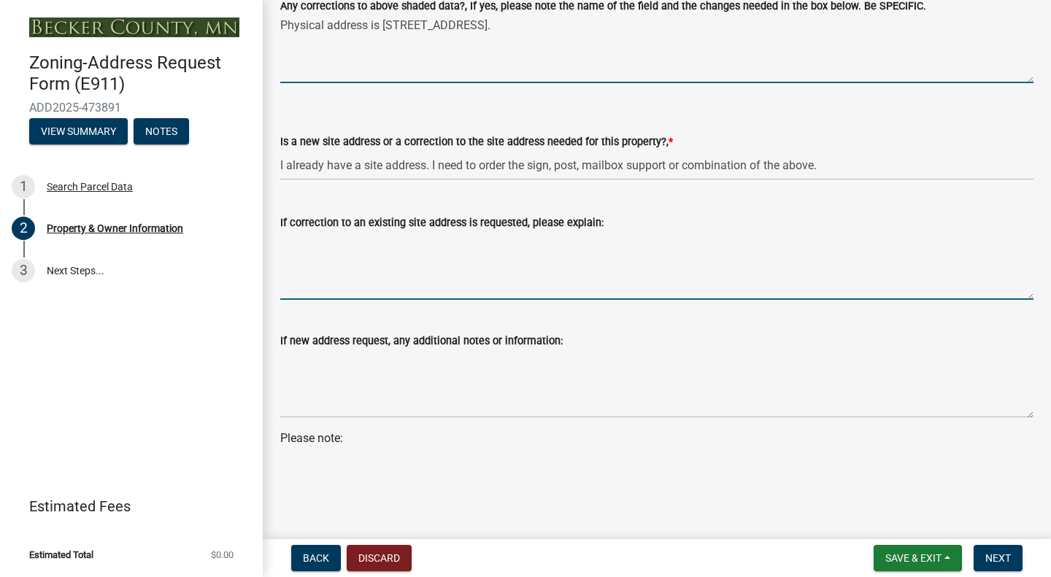
click at [466, 288] on textarea "If correction to an existing site address is requested, please explain:" at bounding box center [656, 265] width 753 height 69
paste textarea "Physical address is 48240 Powwow Highway, Ponsford, MN 56575."
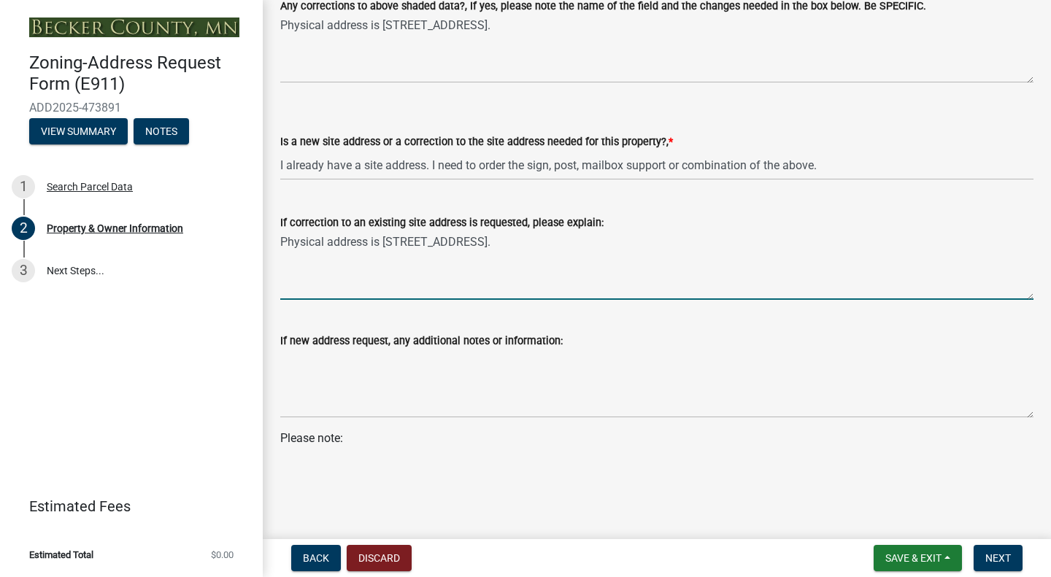
click at [281, 240] on textarea "Physical address is 48240 Powwow Highway, Ponsford, MN 56575." at bounding box center [656, 265] width 753 height 69
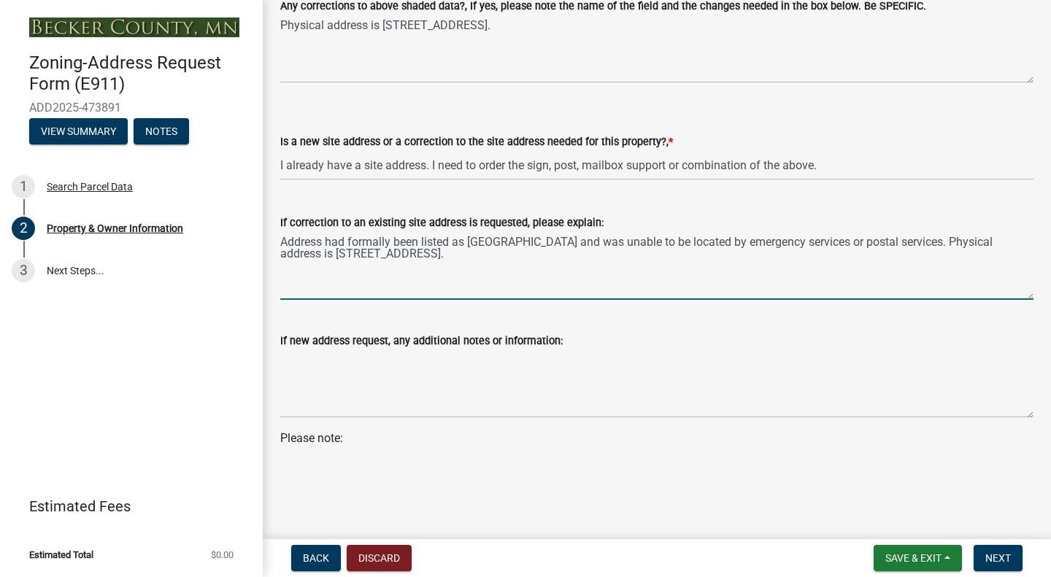
click at [573, 261] on textarea "Address had formally been listed as 280th Street and was unable to be located b…" at bounding box center [656, 265] width 753 height 69
type textarea "Address had formally been listed as 280th Street and was unable to be located b…"
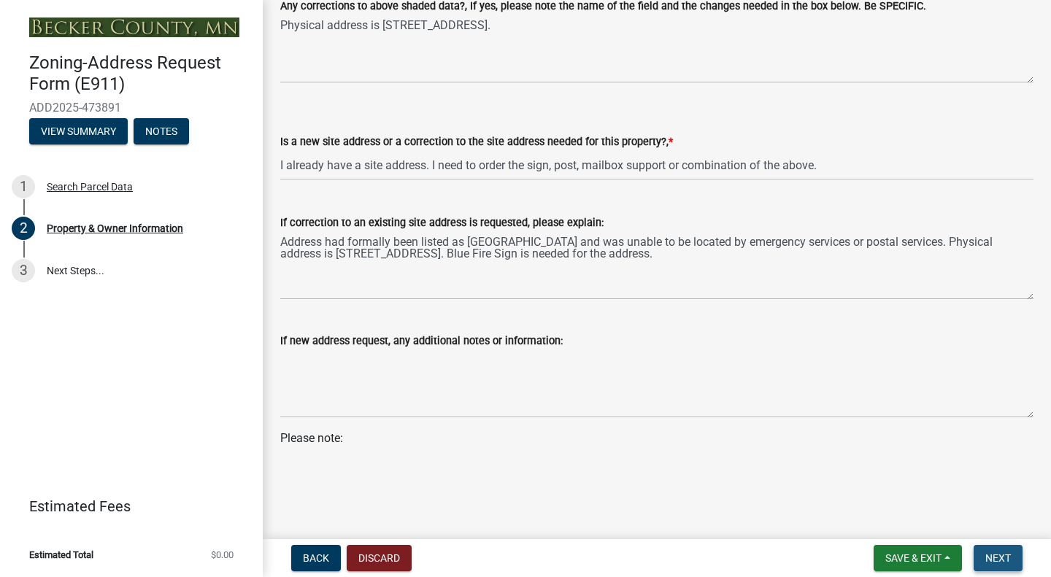
click at [993, 555] on span "Next" at bounding box center [998, 558] width 26 height 12
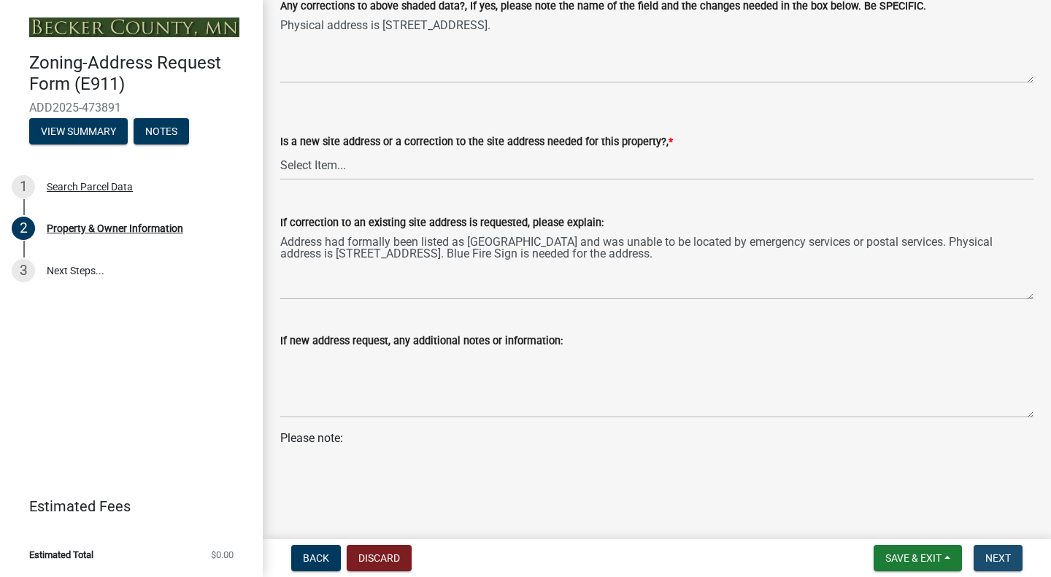
scroll to position [0, 0]
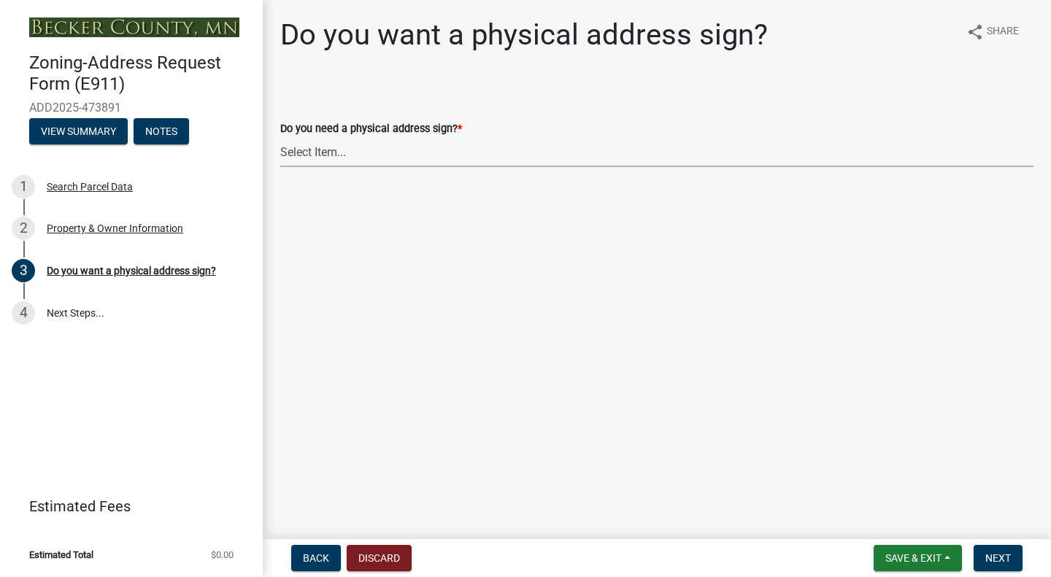
click at [390, 143] on select "Select Item... No sign needed. Please just email me my new address. Yes, I need…" at bounding box center [656, 152] width 753 height 30
click at [280, 137] on select "Select Item... No sign needed. Please just email me my new address. Yes, I need…" at bounding box center [656, 152] width 753 height 30
select select "e0d83106-b8a0-4213-8b37-9ca0094bb326"
click at [433, 153] on select "Select Item... No sign needed. Please just email me my new address. Yes, I need…" at bounding box center [656, 152] width 753 height 30
click at [280, 137] on select "Select Item... No sign needed. Please just email me my new address. Yes, I need…" at bounding box center [656, 152] width 753 height 30
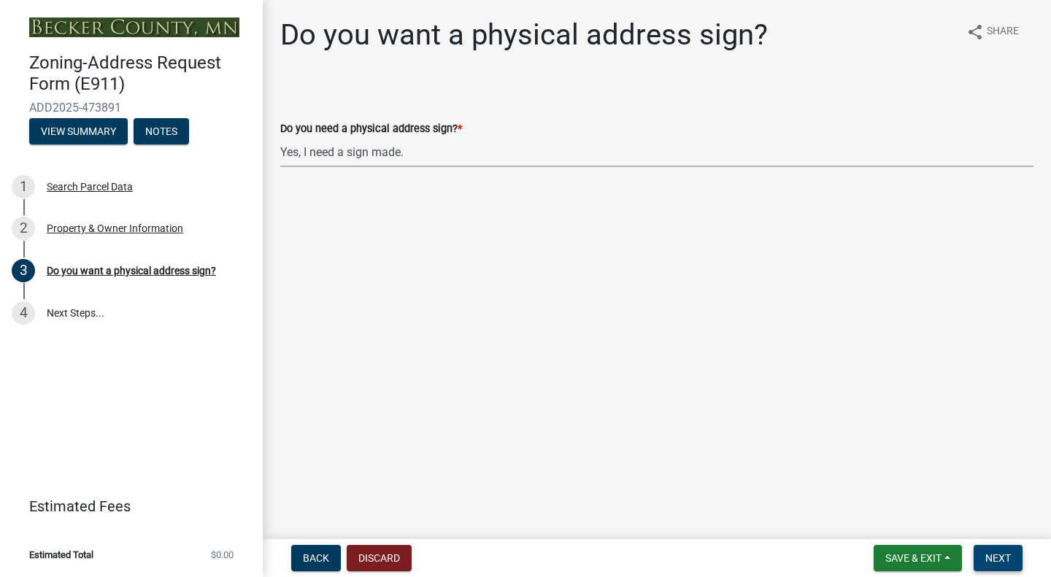
click at [995, 562] on span "Next" at bounding box center [998, 558] width 26 height 12
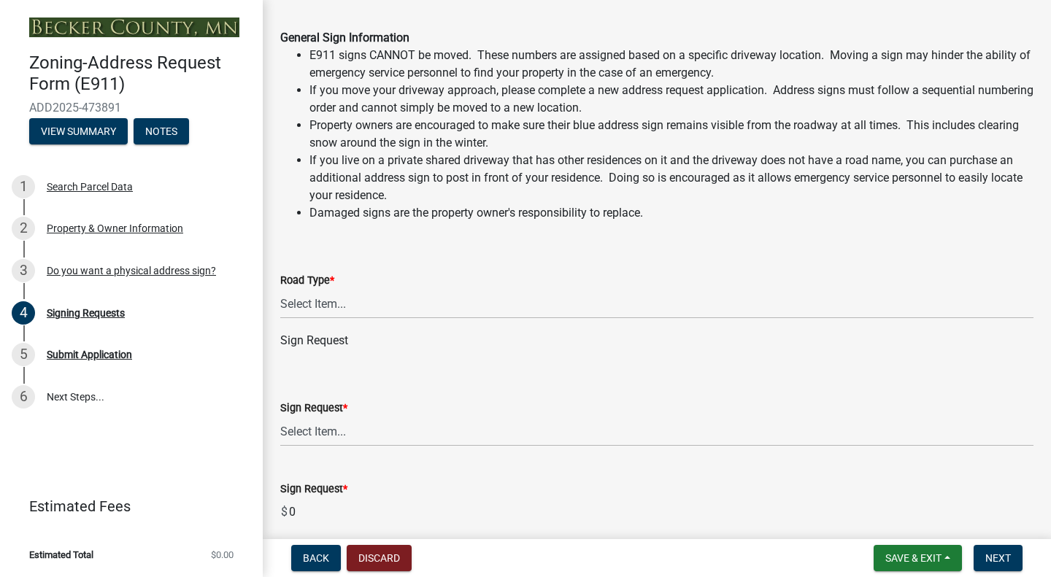
scroll to position [82, 0]
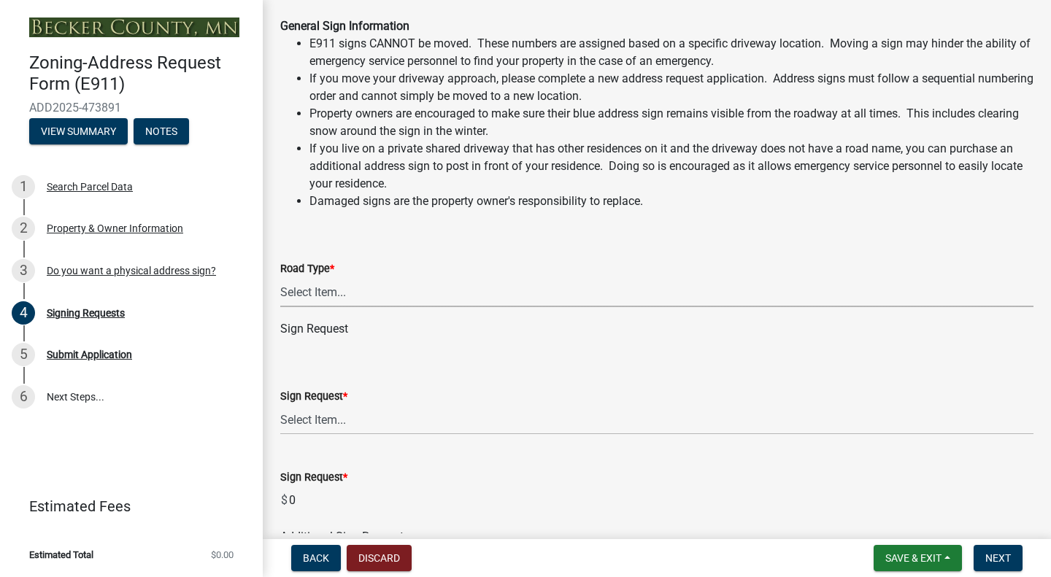
click at [465, 296] on select "Select Item... Private Easement Public / Township County State 4 Lane Highway" at bounding box center [656, 292] width 753 height 30
click at [439, 457] on wm-data-entity-input-list "General Sign Information E911 signs CANNOT be moved. These numbers are assigned…" at bounding box center [656, 409] width 753 height 818
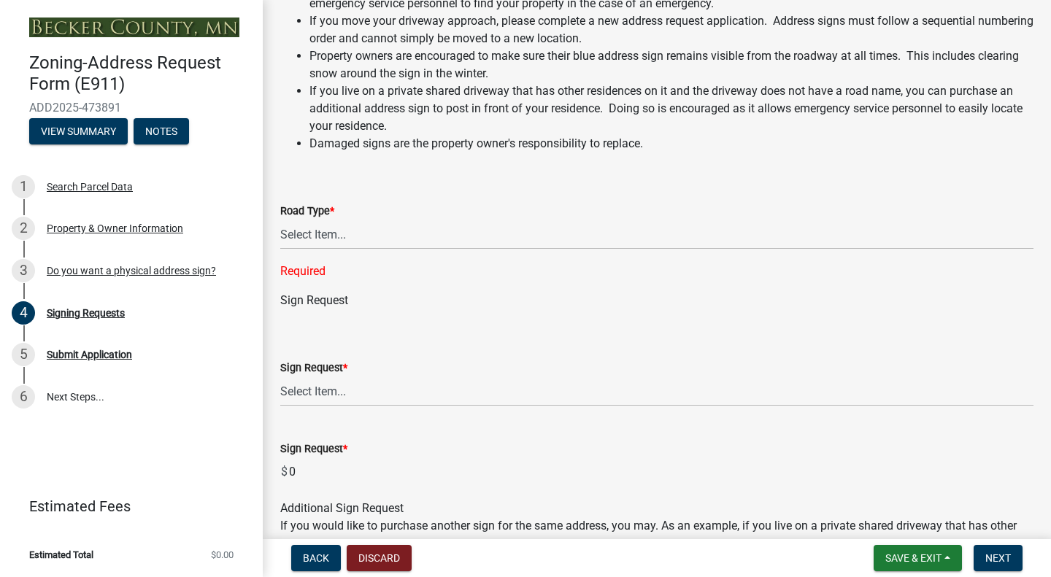
scroll to position [138, 0]
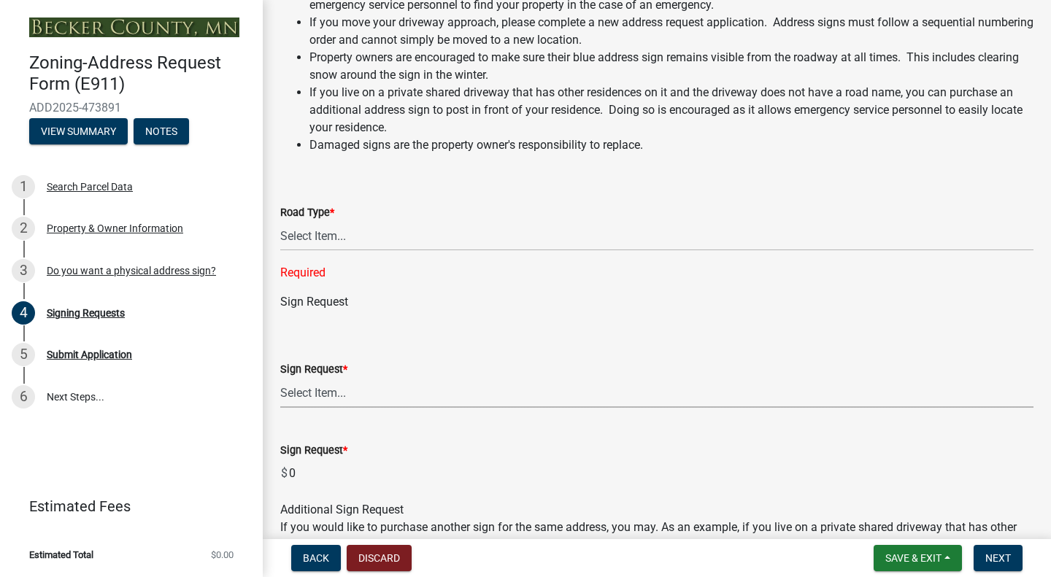
click at [361, 403] on select "Select Item... $12 - I only need a post (no sign or installation). $25 - I only…" at bounding box center [656, 393] width 753 height 30
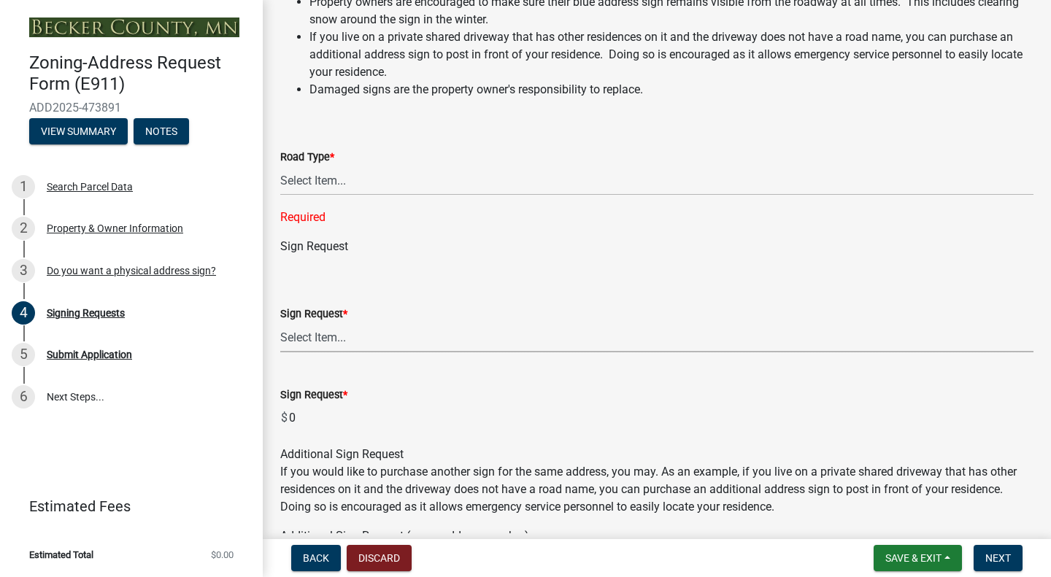
scroll to position [194, 0]
click at [511, 341] on select "Select Item... $12 - I only need a post (no sign or installation). $25 - I only…" at bounding box center [656, 337] width 753 height 30
click at [553, 293] on form "Sign Request * Select Item... $12 - I only need a post (no sign or installation…" at bounding box center [656, 319] width 753 height 65
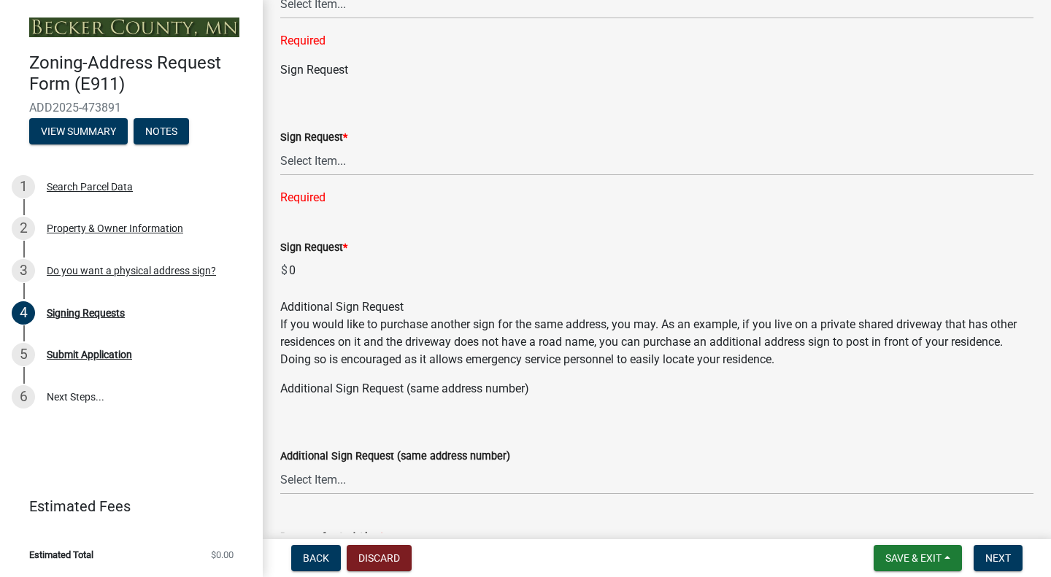
scroll to position [374, 0]
